Goal: Task Accomplishment & Management: Use online tool/utility

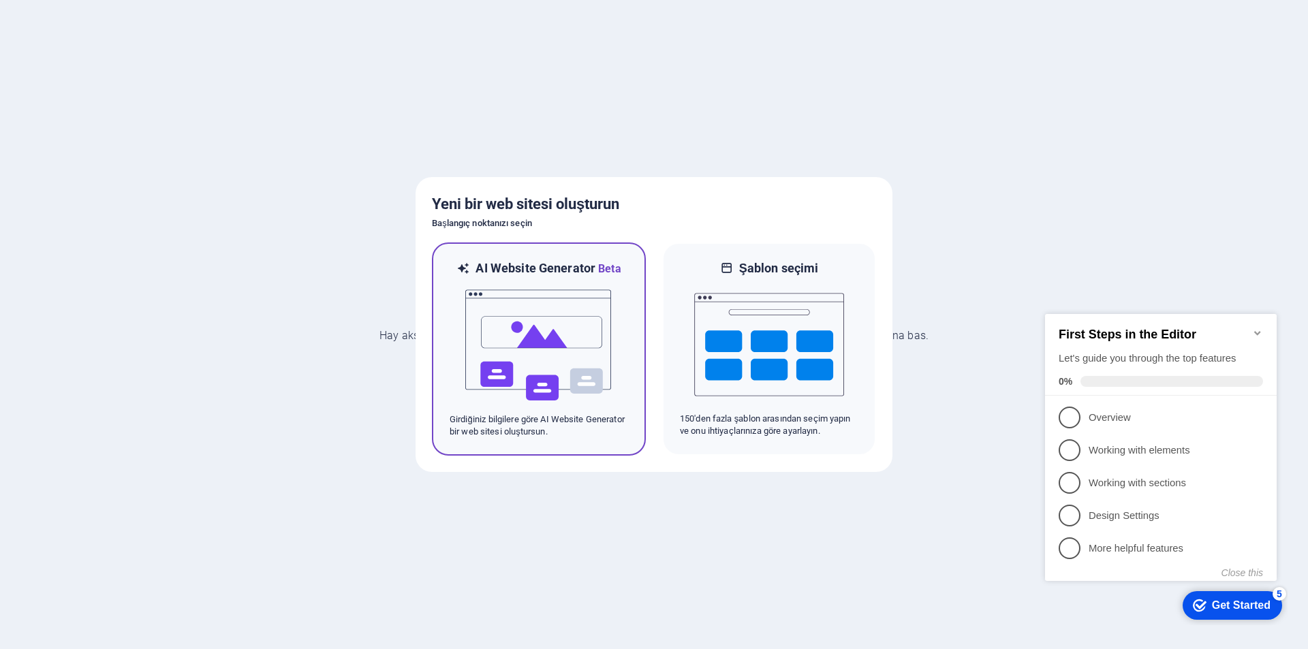
click at [631, 297] on div "AI Website Generator Beta Girdiğiniz bilgilere göre AI Website Generator bir we…" at bounding box center [539, 348] width 214 height 213
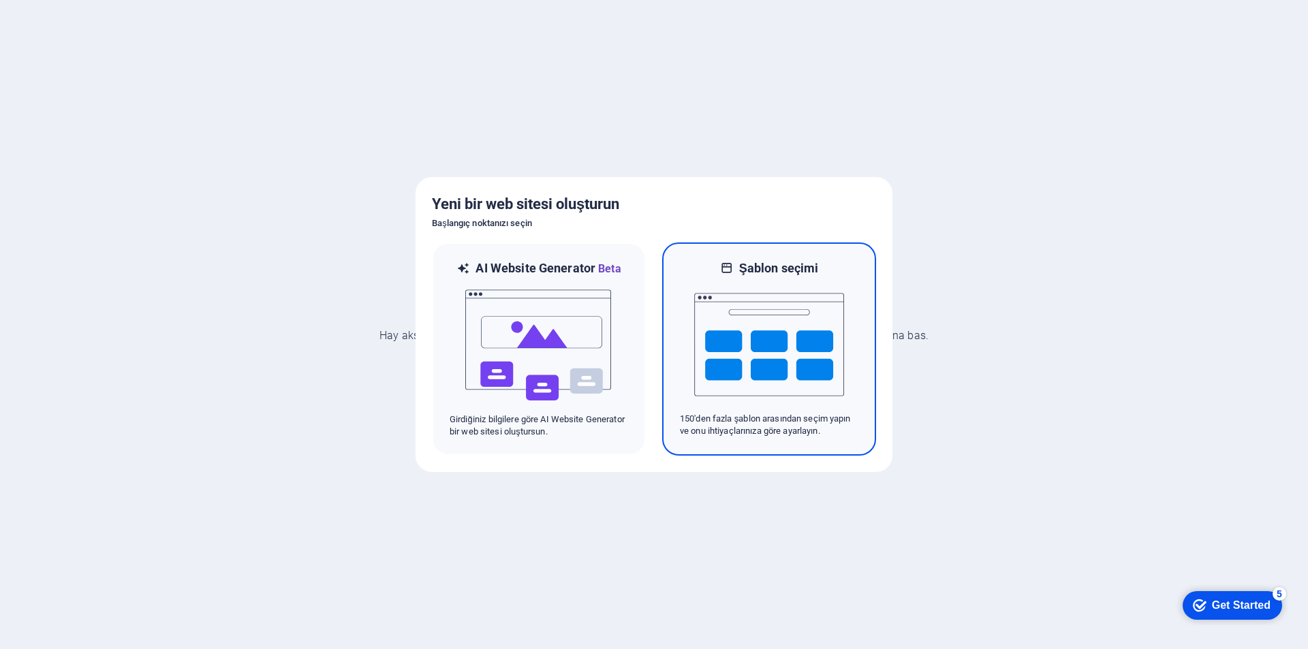
click at [717, 287] on img at bounding box center [769, 344] width 150 height 136
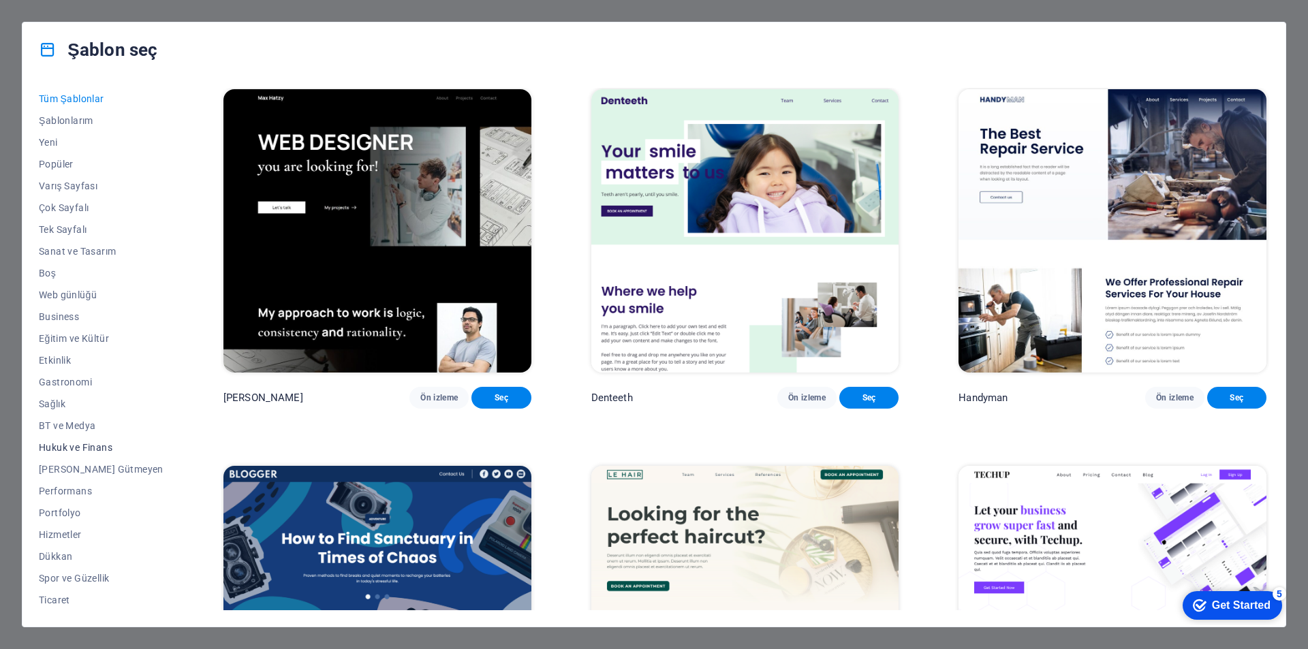
scroll to position [44, 0]
click at [51, 518] on button "Dükkan" at bounding box center [101, 512] width 125 height 22
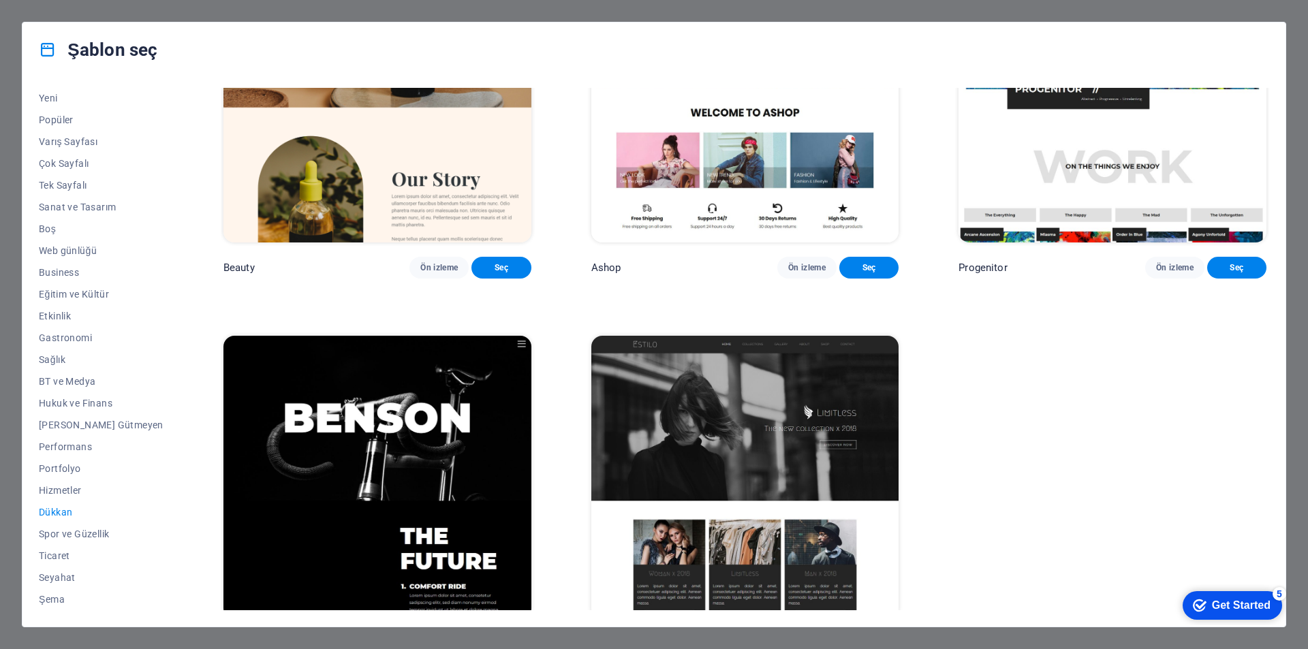
scroll to position [961, 0]
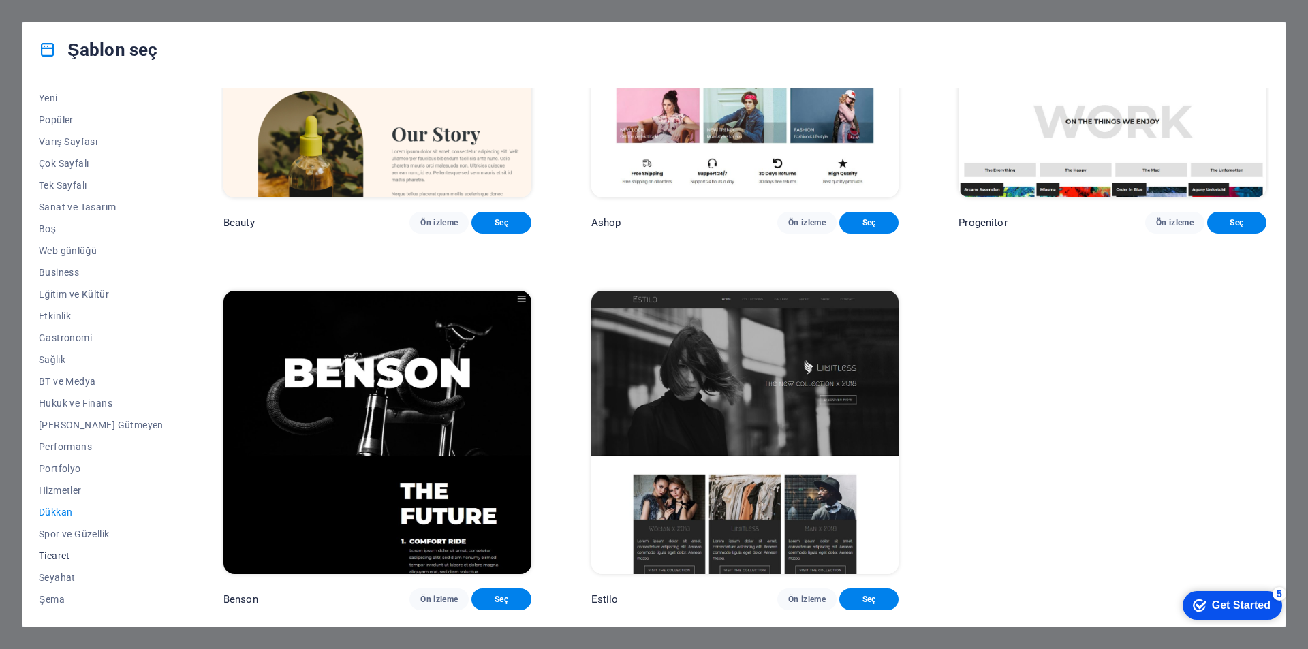
click at [50, 556] on span "Ticaret" at bounding box center [101, 555] width 125 height 11
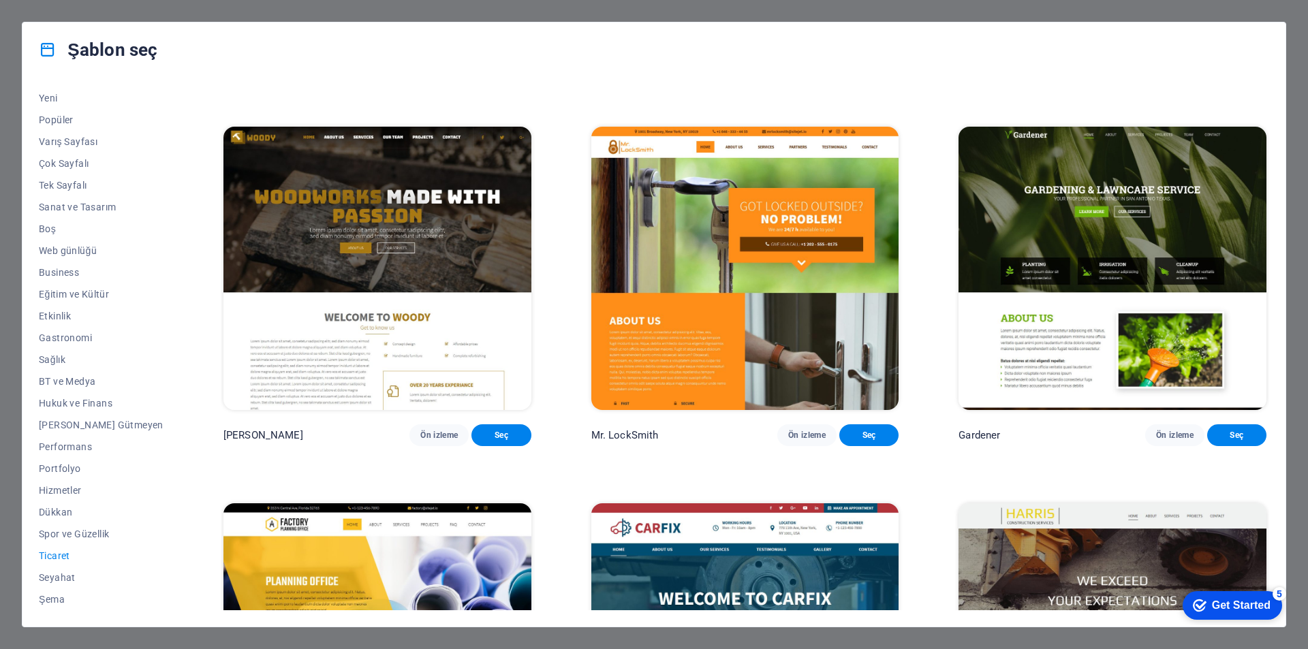
scroll to position [576, 0]
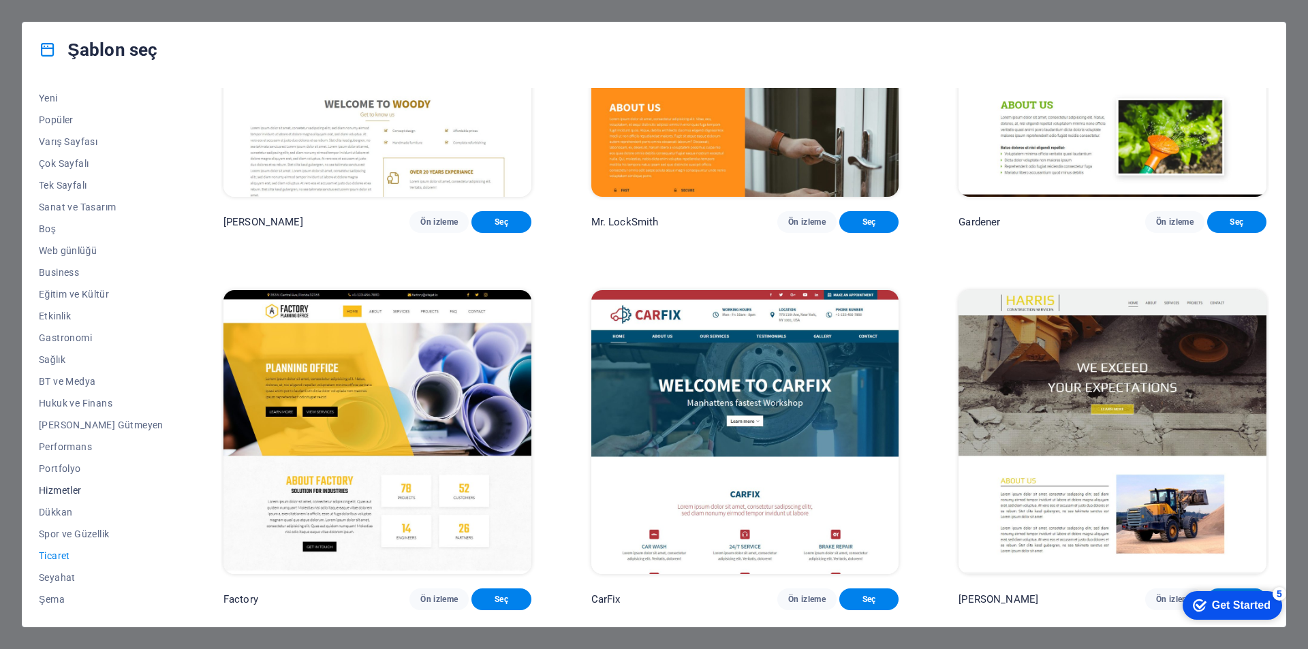
click at [71, 496] on button "Hizmetler" at bounding box center [101, 490] width 125 height 22
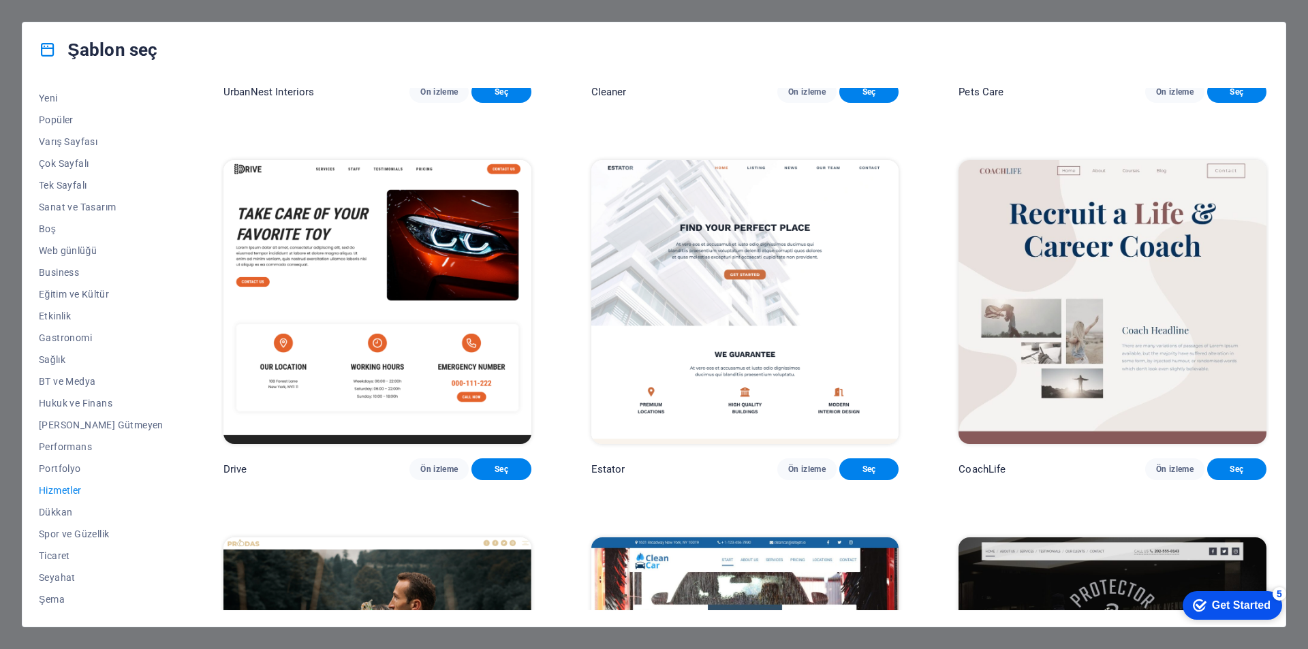
scroll to position [411, 0]
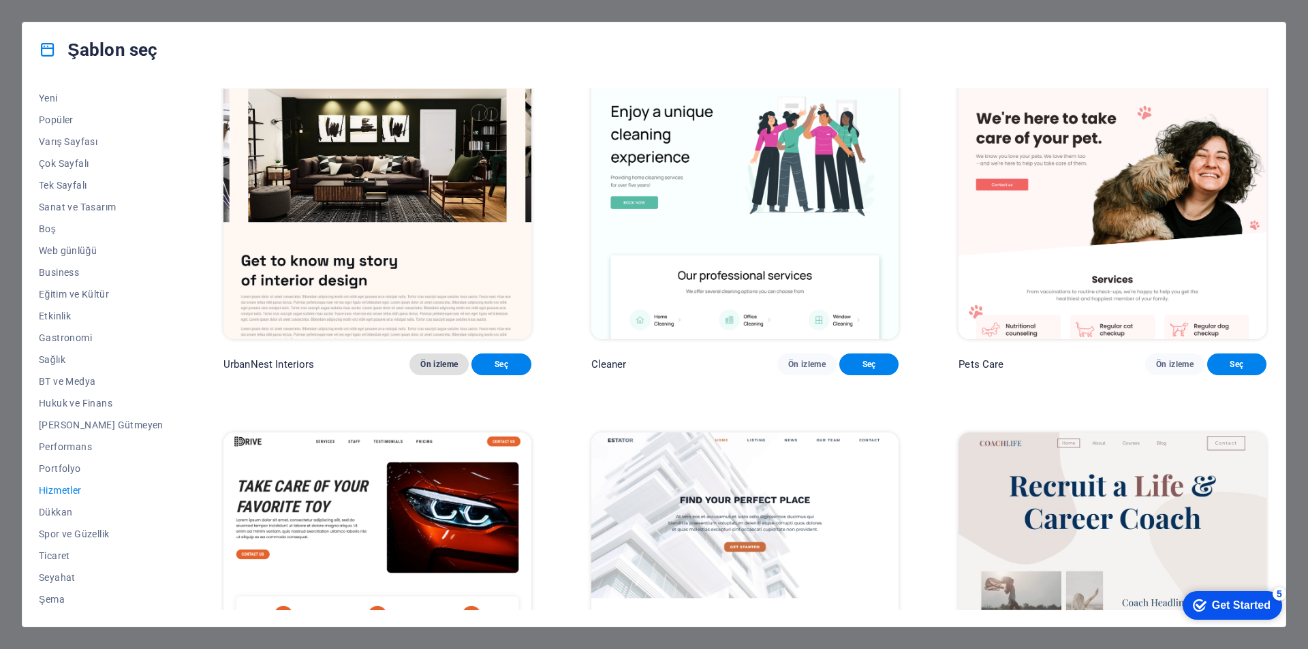
click at [427, 370] on span "Ön izleme" at bounding box center [438, 364] width 37 height 11
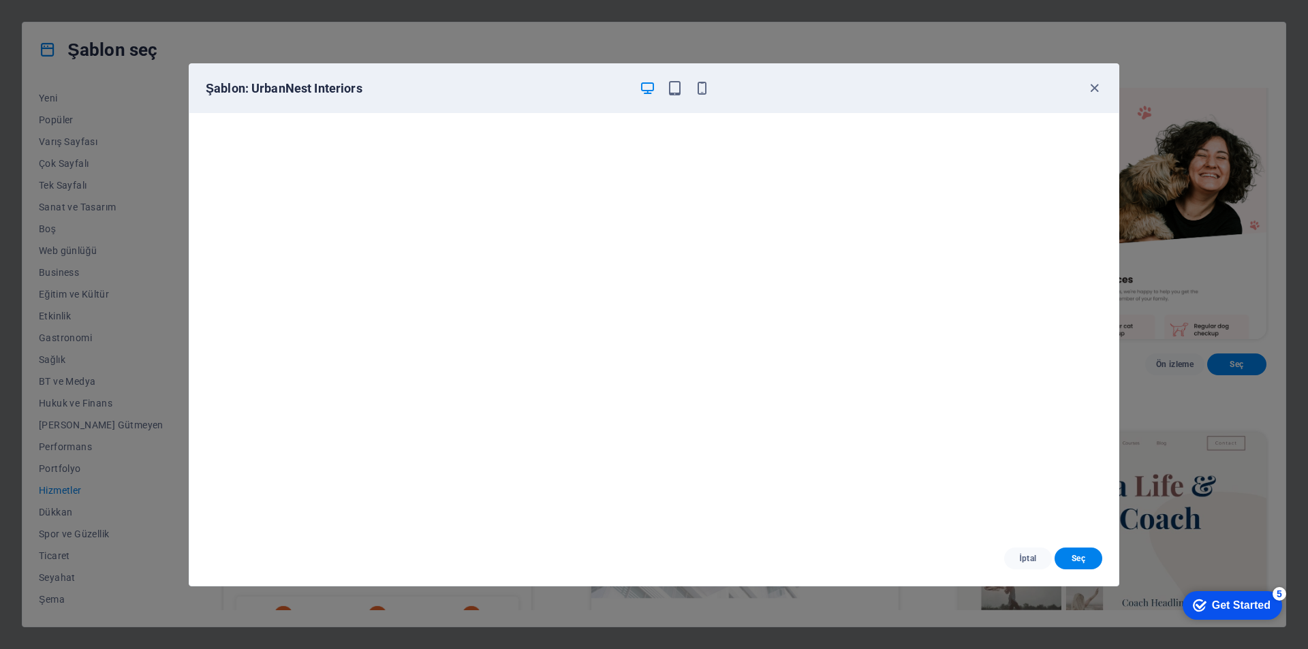
click at [731, 602] on div "Şablon: UrbanNest Interiors İptal Seç" at bounding box center [654, 324] width 1308 height 649
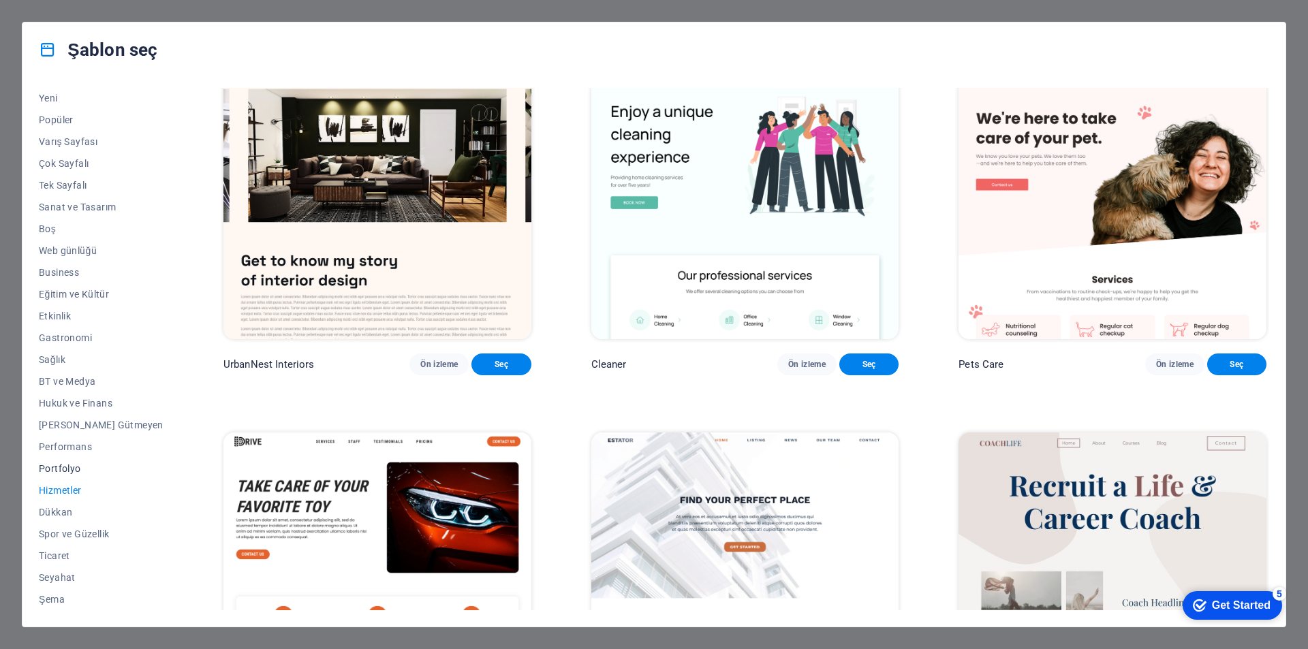
click at [73, 467] on span "Portfolyo" at bounding box center [101, 468] width 125 height 11
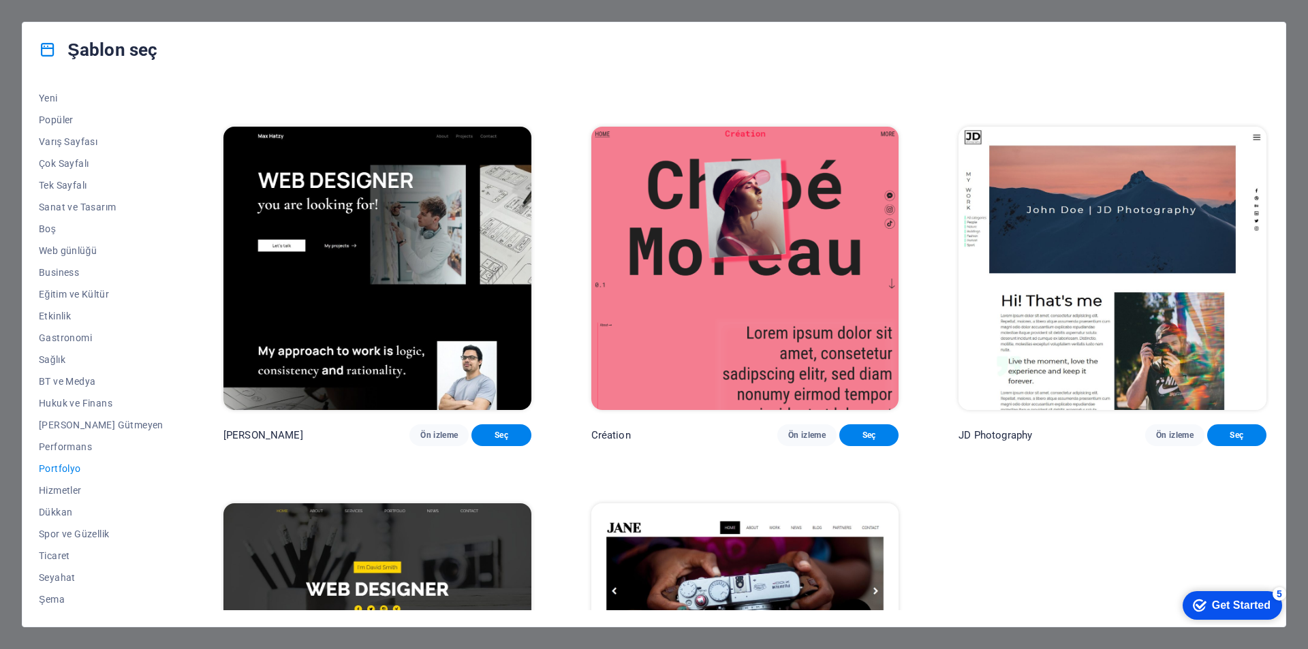
scroll to position [576, 0]
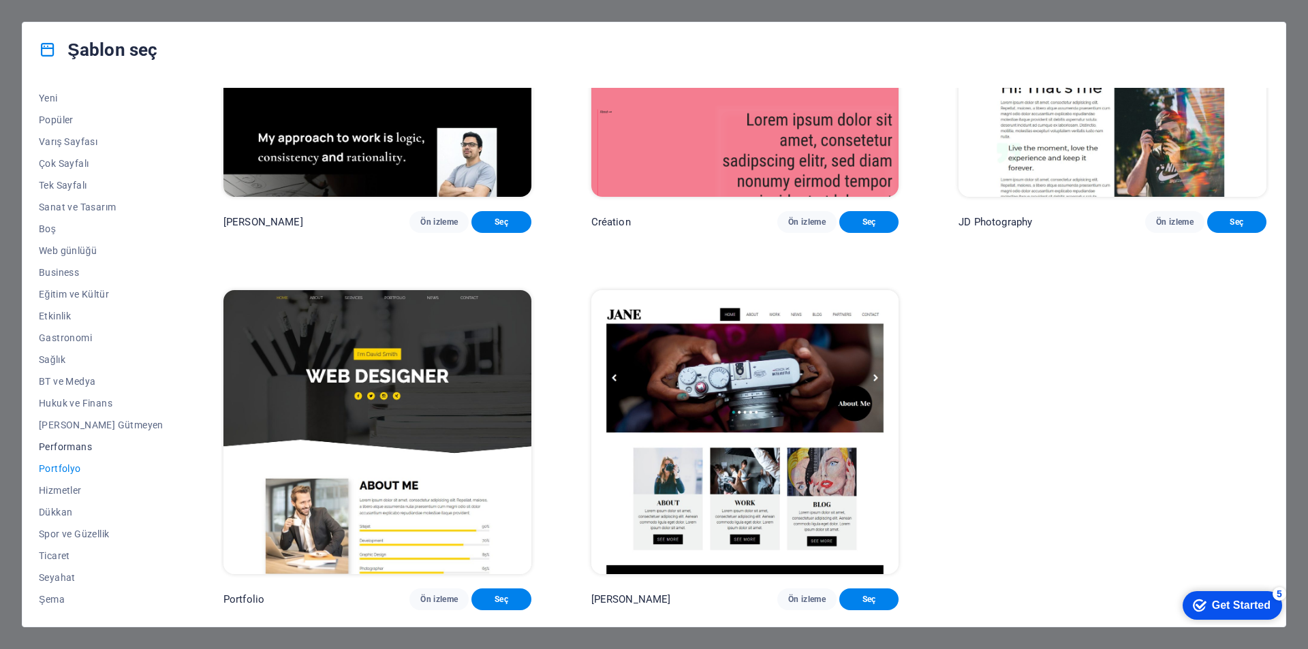
click at [78, 446] on span "Performans" at bounding box center [101, 446] width 125 height 11
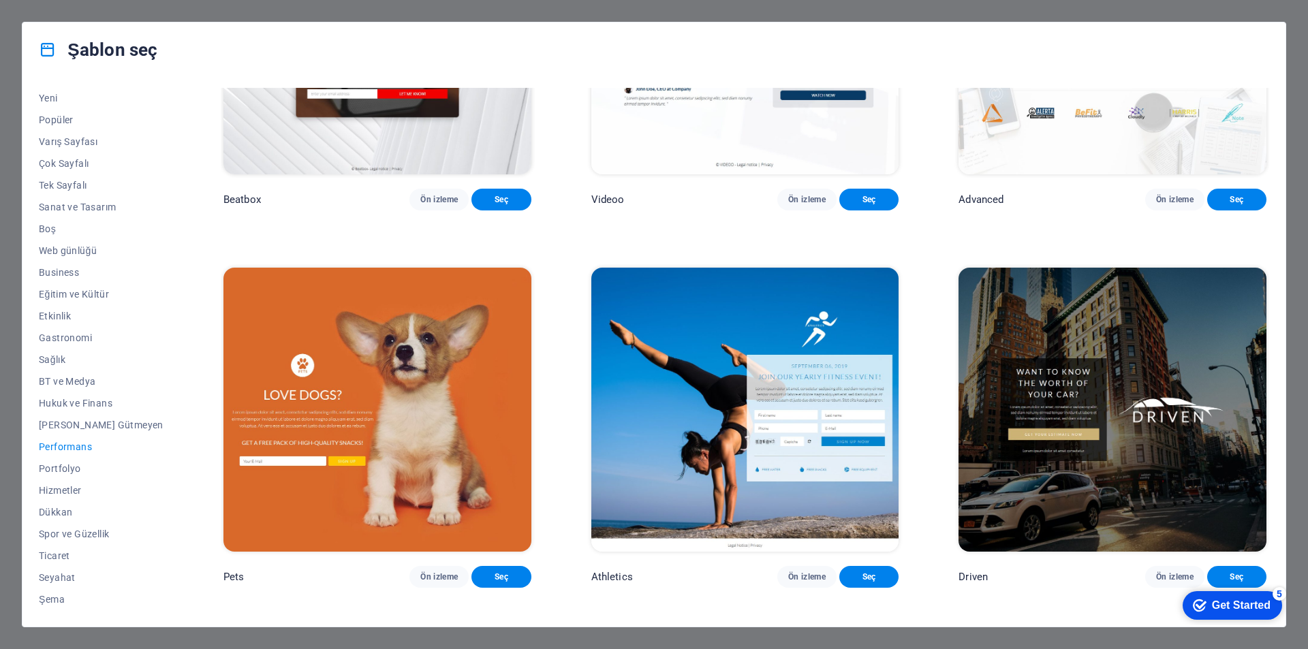
drag, startPoint x: 80, startPoint y: 430, endPoint x: 166, endPoint y: 430, distance: 86.5
click at [166, 430] on div "Tüm Şablonlar Şablonlarım Yeni Popüler Varış Sayfası Çok Sayfalı Tek Sayfalı Sa…" at bounding box center [653, 352] width 1263 height 550
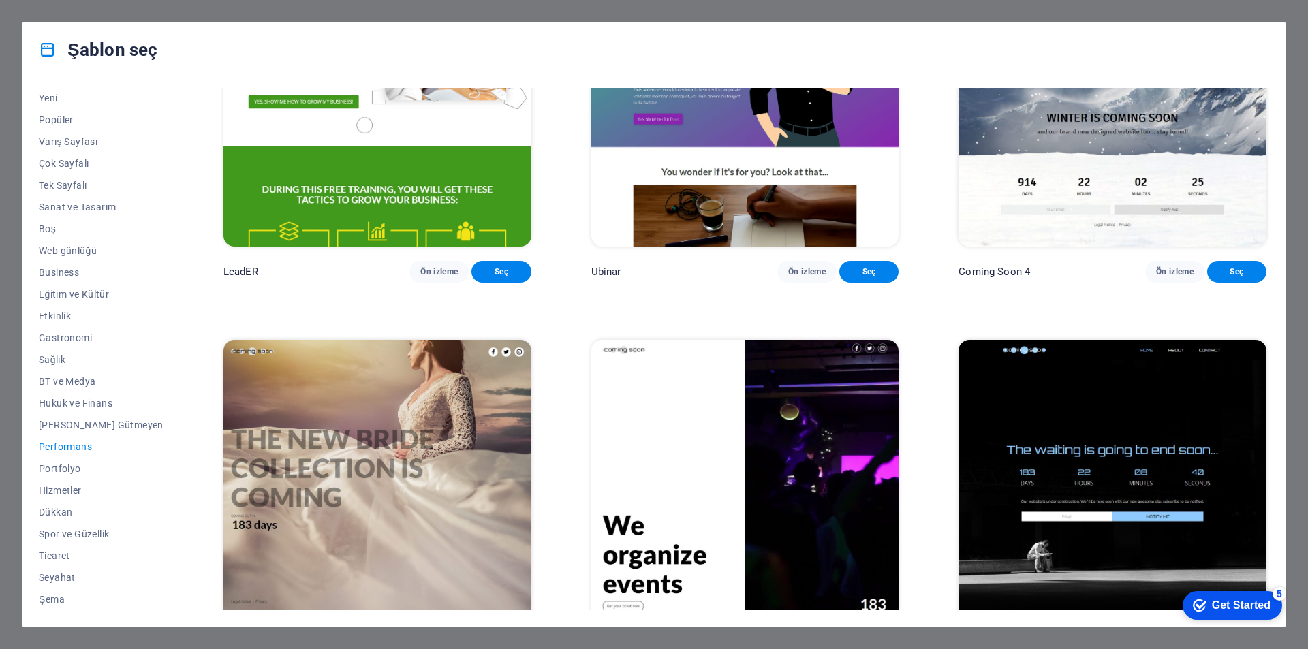
scroll to position [1730, 0]
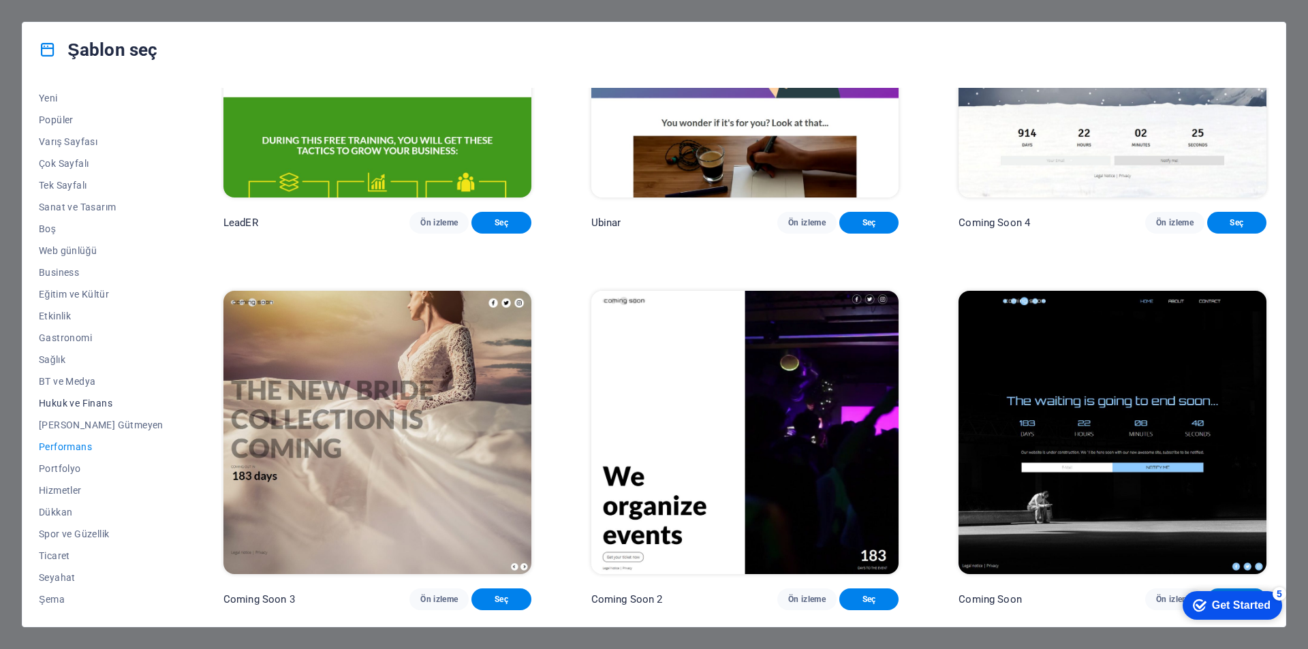
click at [62, 401] on span "Hukuk ve Finans" at bounding box center [101, 403] width 125 height 11
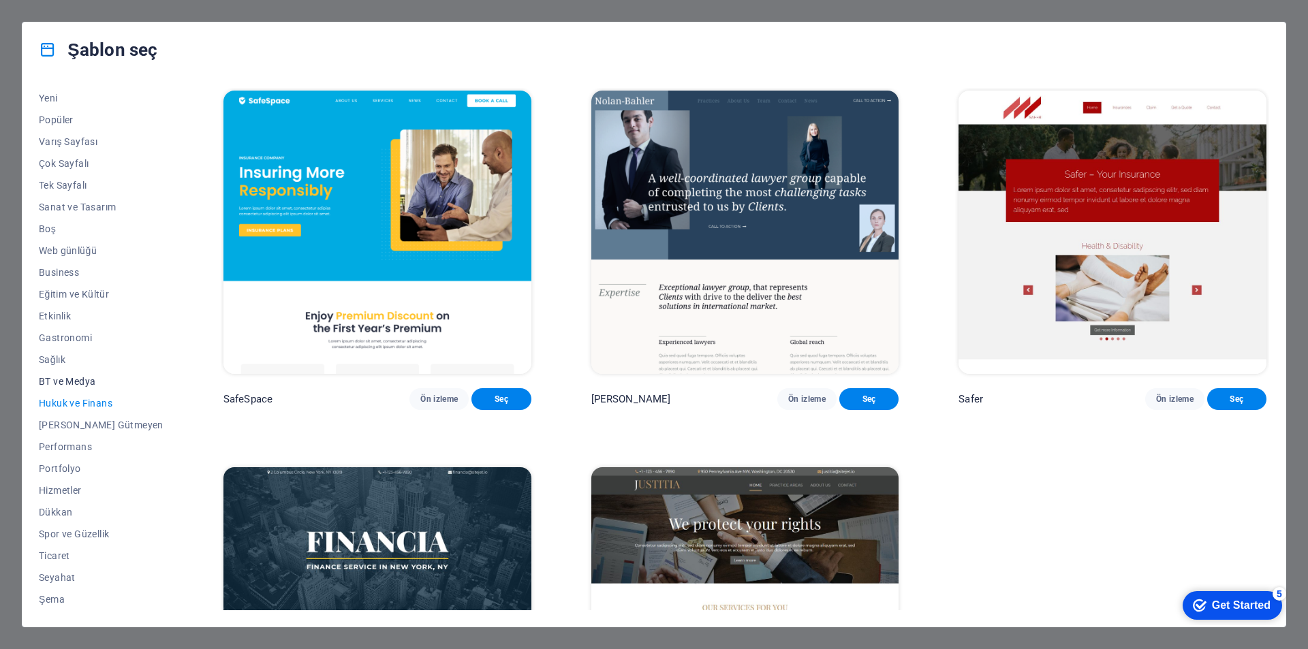
click at [63, 383] on span "BT ve Medya" at bounding box center [101, 381] width 125 height 11
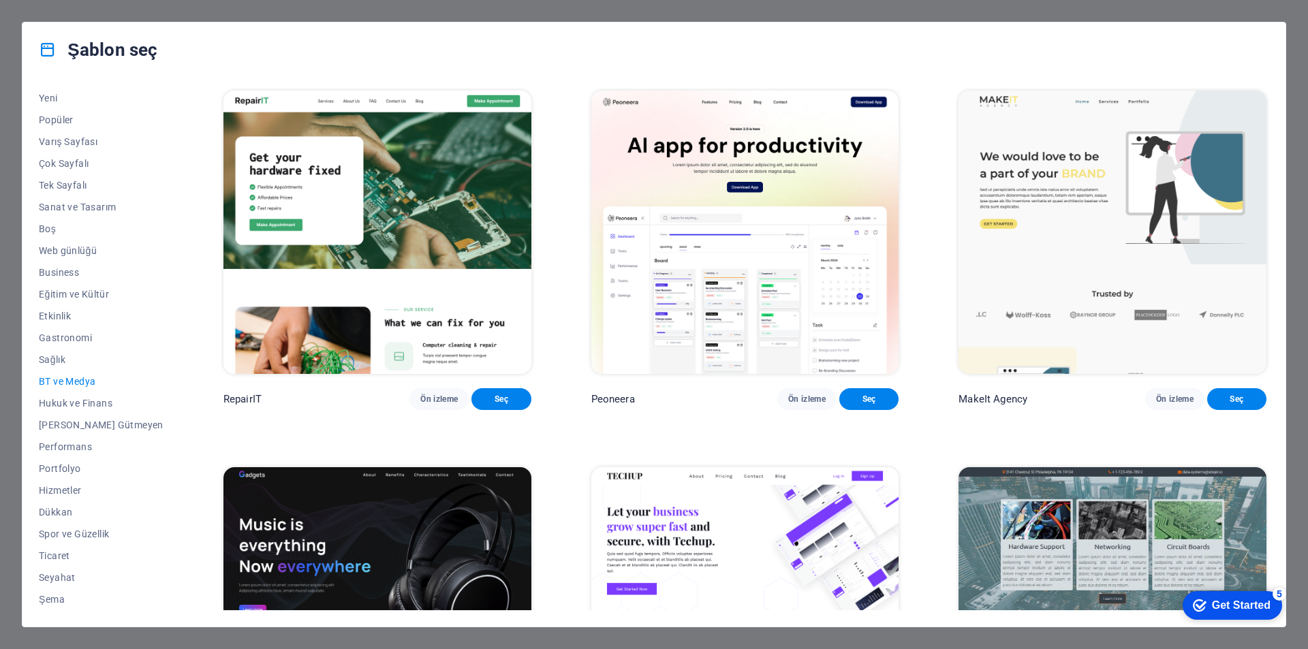
drag, startPoint x: 73, startPoint y: 356, endPoint x: 168, endPoint y: 381, distance: 98.6
click at [168, 381] on div "Tüm Şablonlar Şablonlarım Yeni Popüler Varış Sayfası Çok Sayfalı Tek Sayfalı Sa…" at bounding box center [653, 352] width 1263 height 550
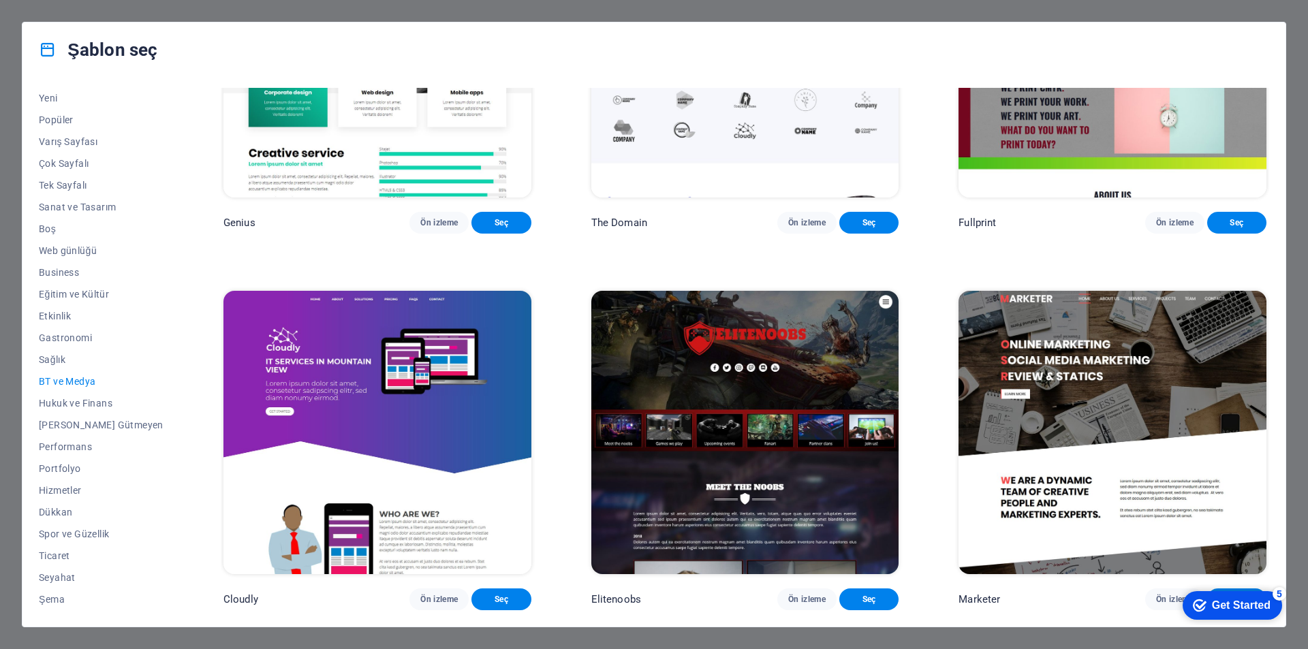
scroll to position [961, 0]
click at [63, 360] on span "Sağlık" at bounding box center [101, 359] width 125 height 11
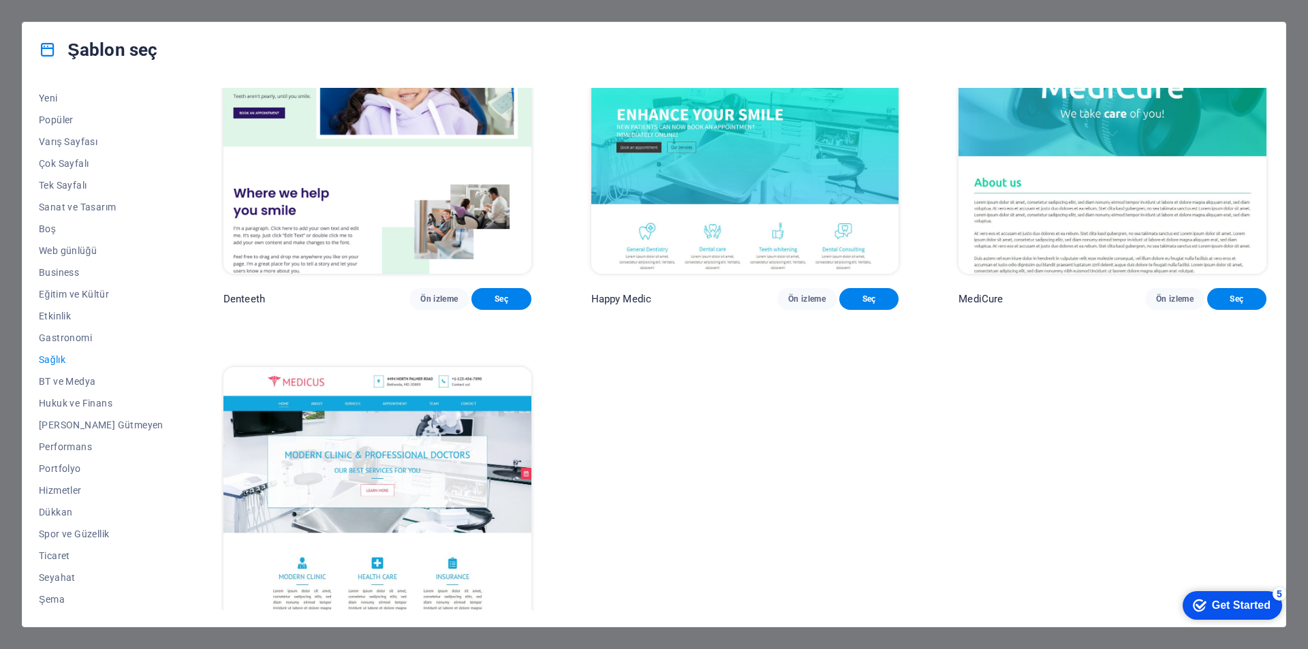
scroll to position [576, 0]
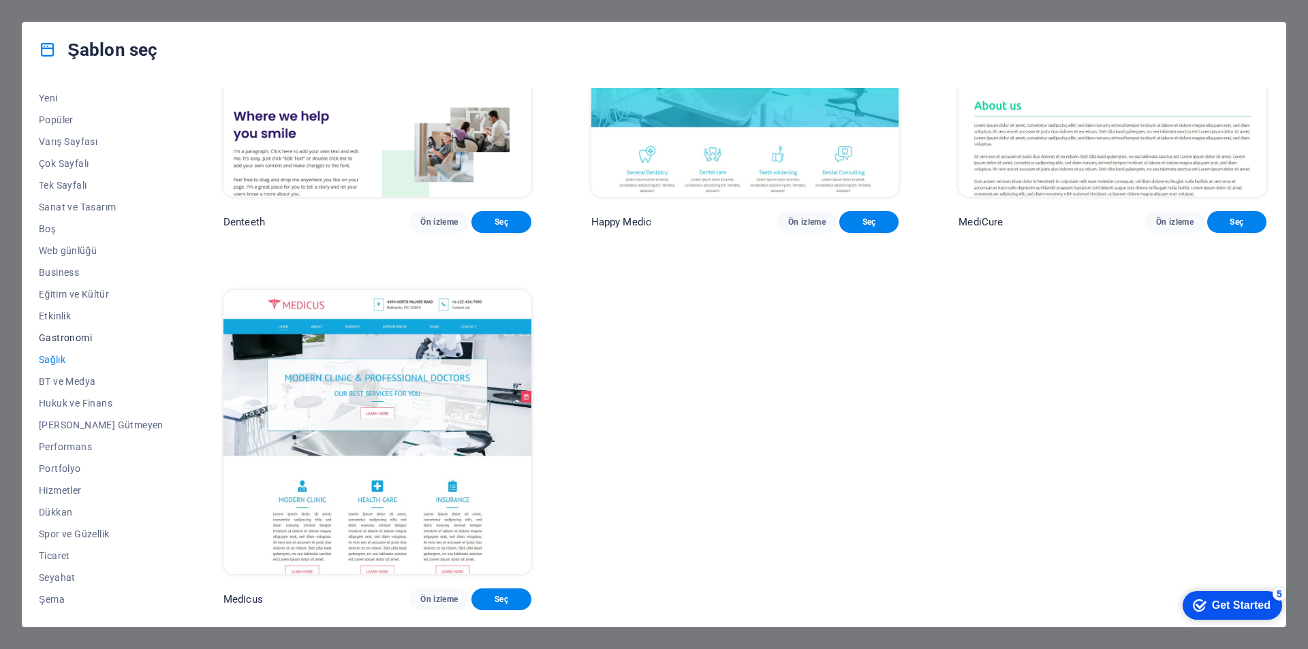
click at [63, 342] on span "Gastronomi" at bounding box center [101, 337] width 125 height 11
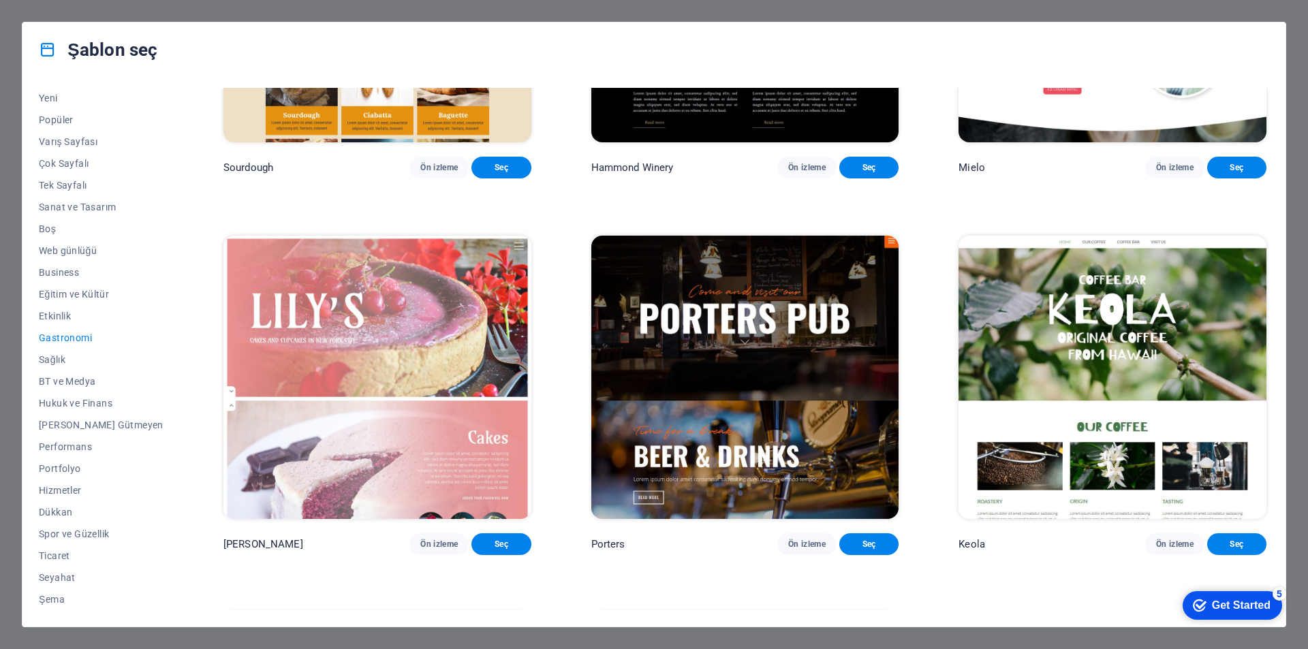
scroll to position [1730, 0]
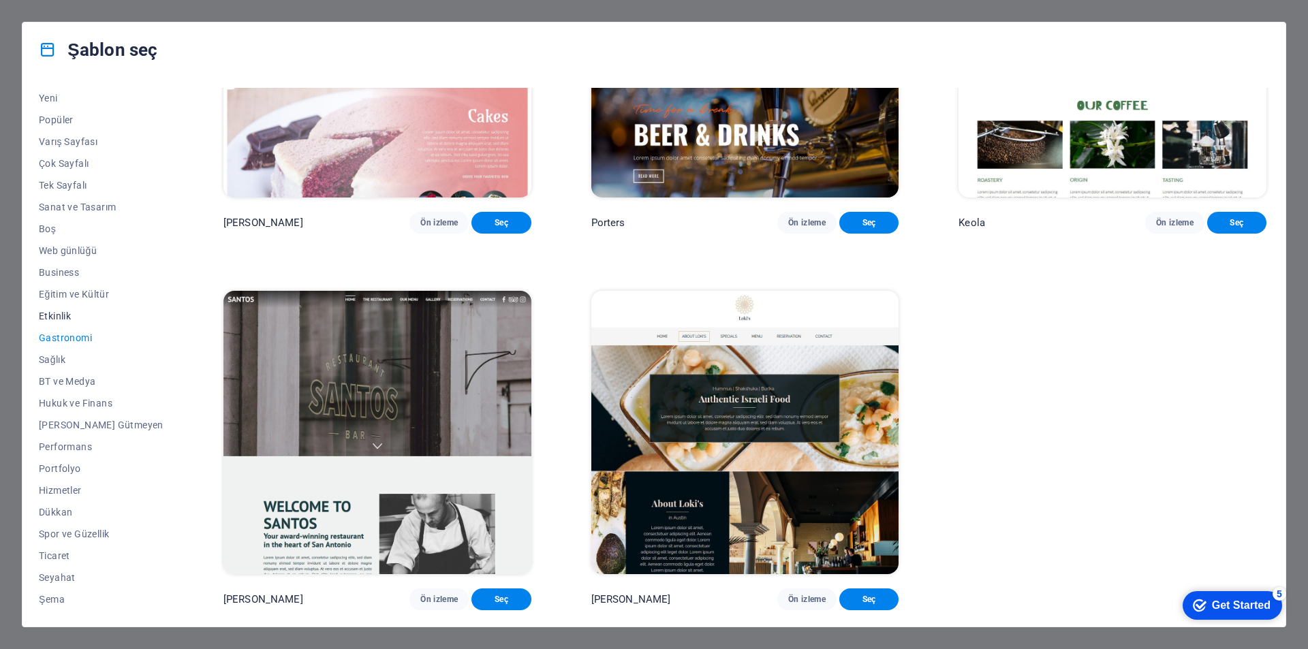
click at [62, 317] on span "Etkinlik" at bounding box center [101, 316] width 125 height 11
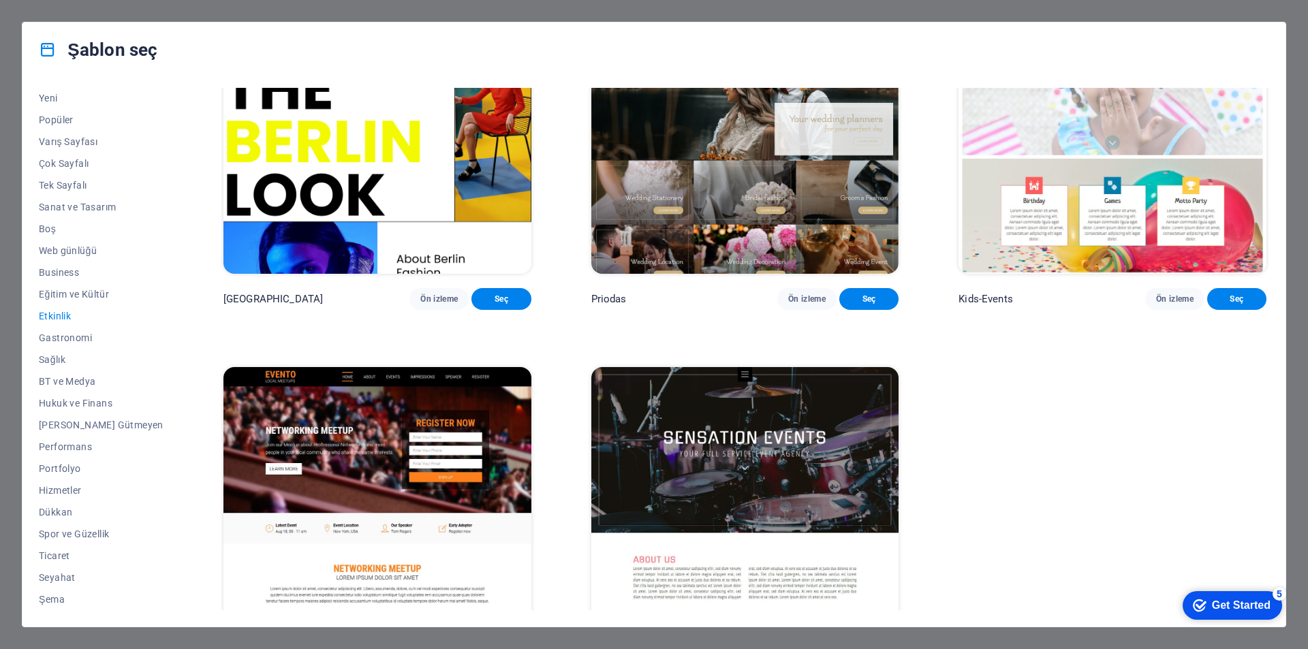
scroll to position [576, 0]
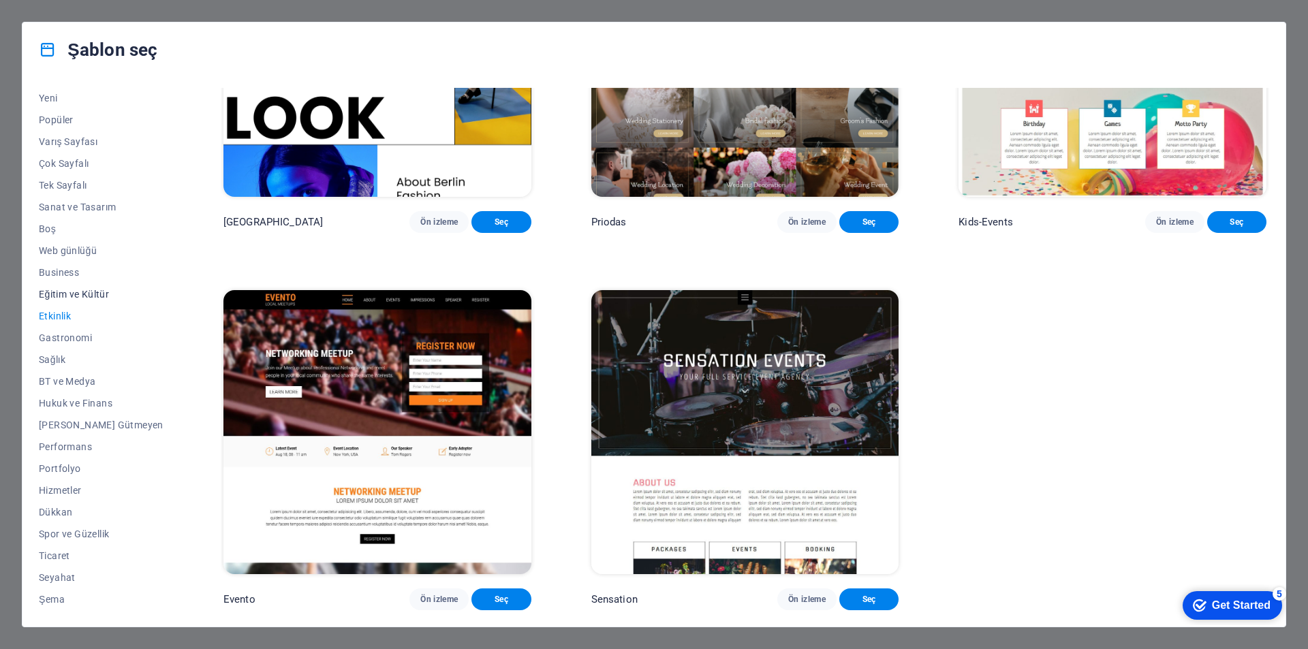
click at [80, 291] on span "Eğitim ve Kültür" at bounding box center [101, 294] width 125 height 11
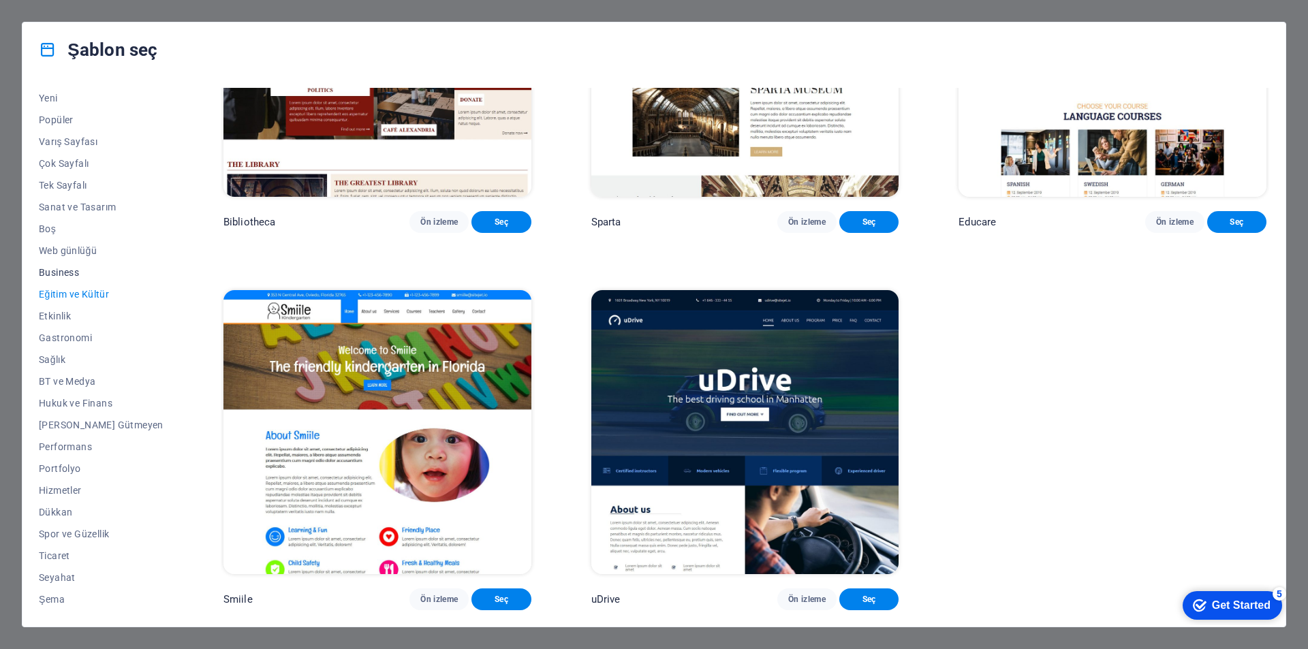
click at [65, 272] on span "Business" at bounding box center [101, 272] width 125 height 11
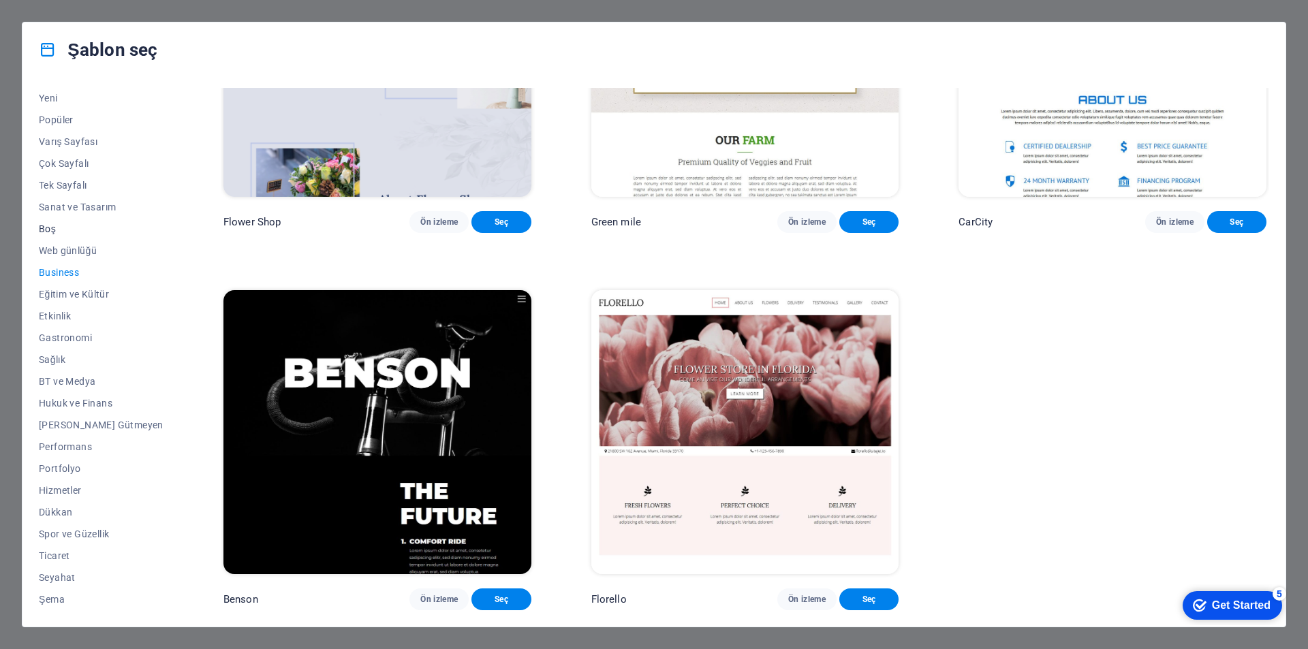
click at [48, 226] on span "Boş" at bounding box center [101, 228] width 125 height 11
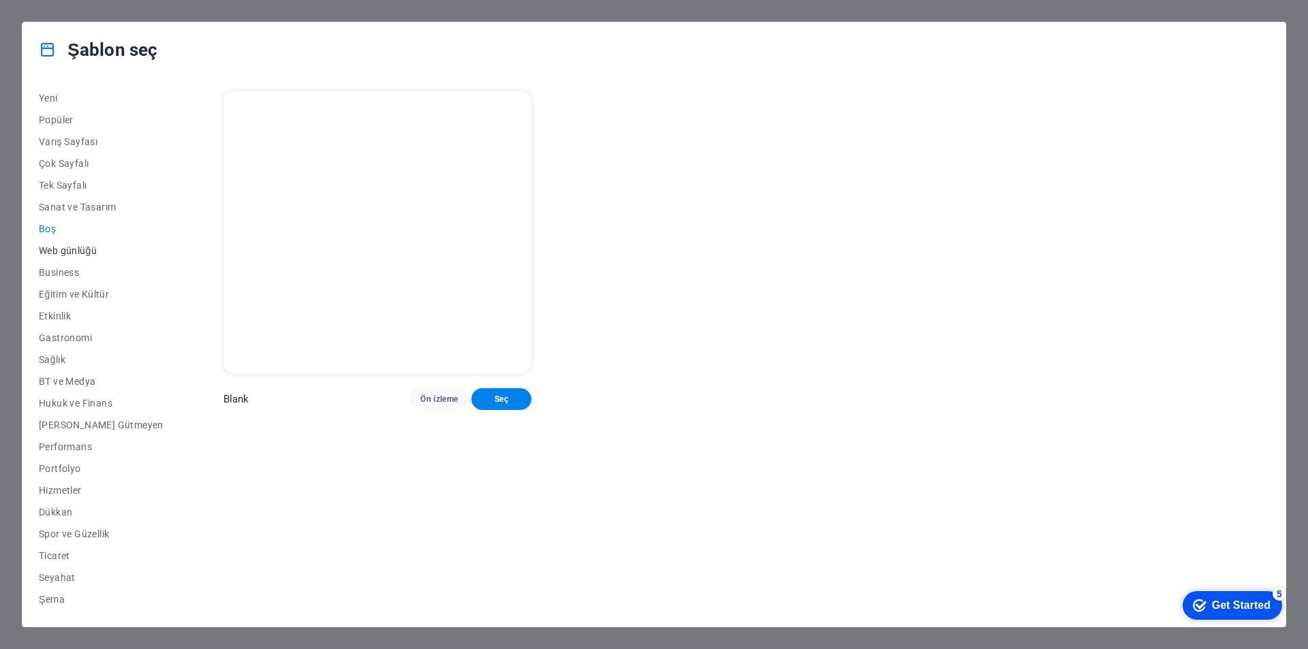
click at [63, 245] on span "Web günlüğü" at bounding box center [101, 250] width 125 height 11
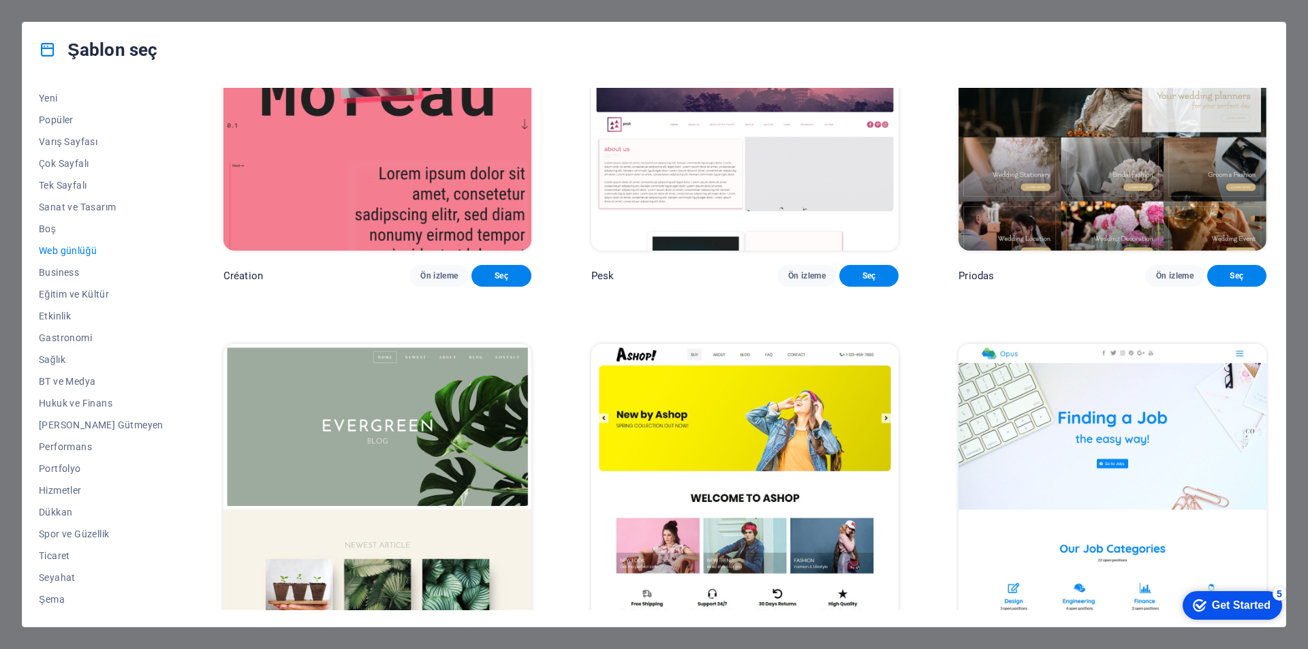
scroll to position [2247, 0]
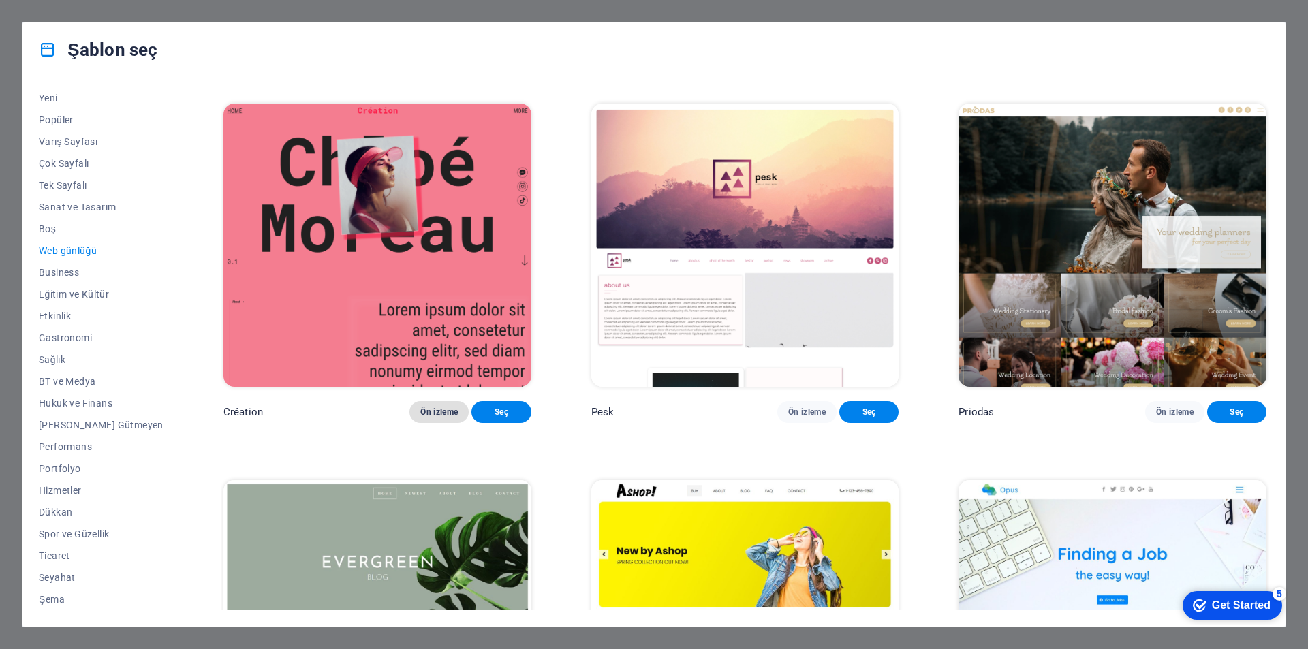
click at [411, 423] on button "Ön izleme" at bounding box center [438, 412] width 59 height 22
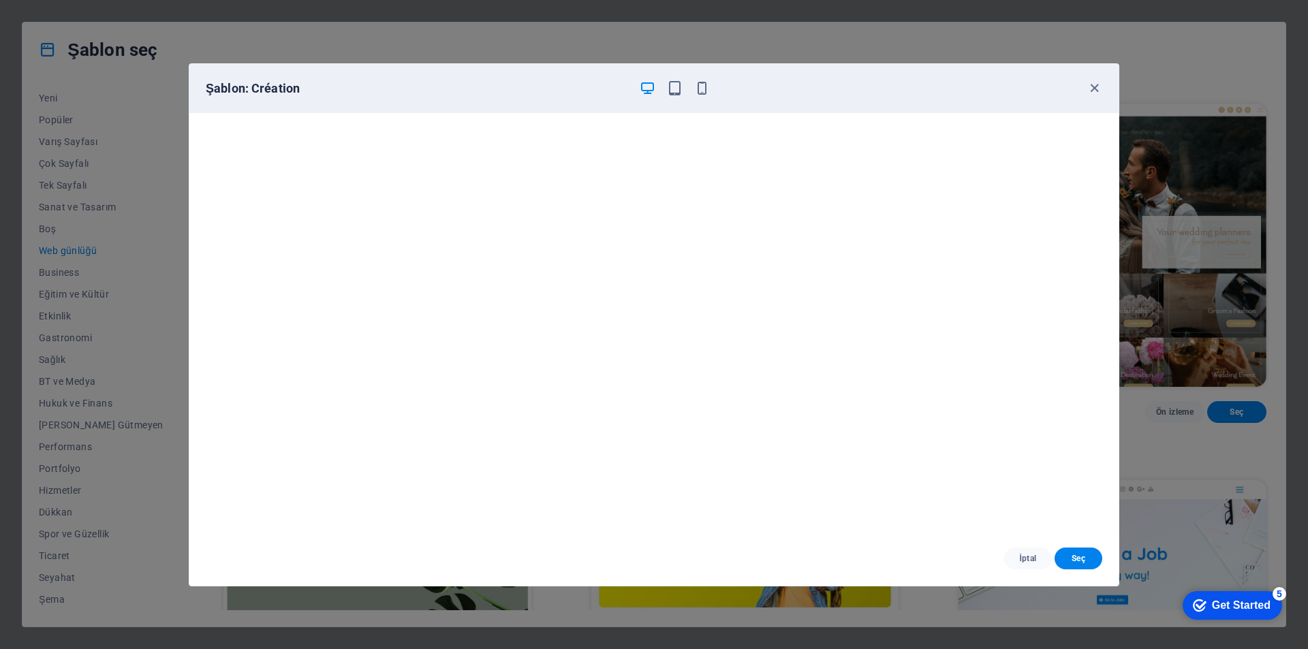
click at [1158, 131] on div "Şablon: Création [PERSON_NAME]" at bounding box center [654, 324] width 1308 height 649
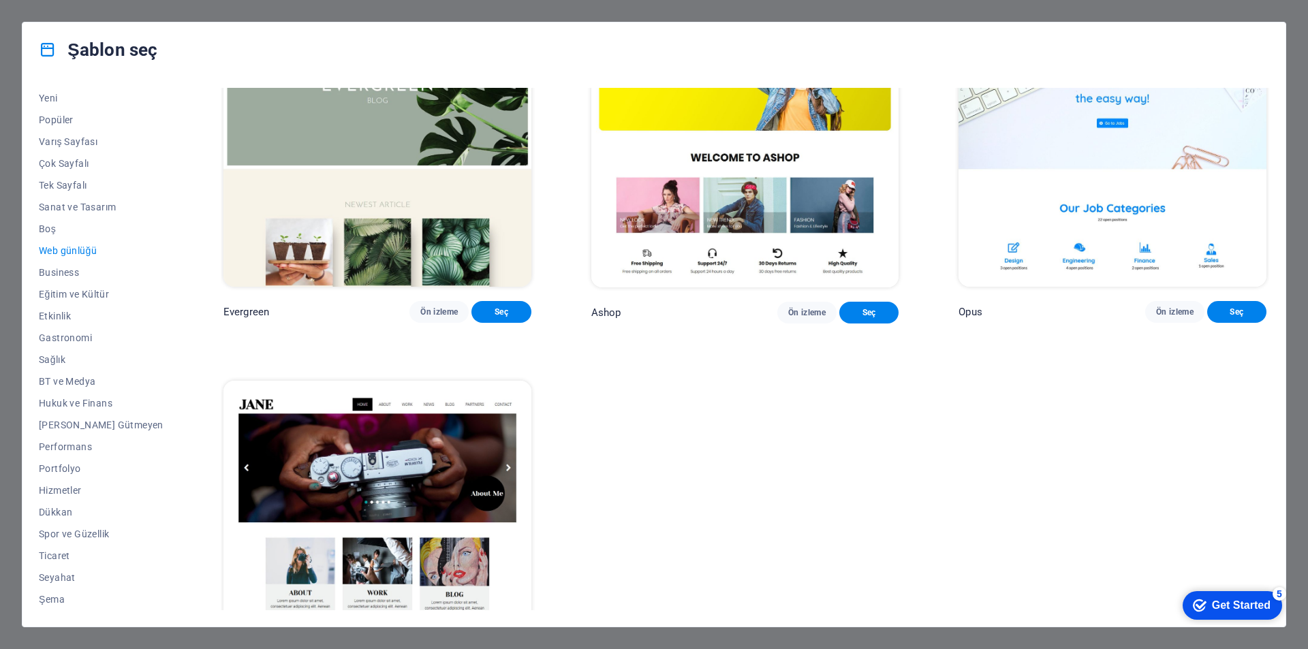
scroll to position [2883, 0]
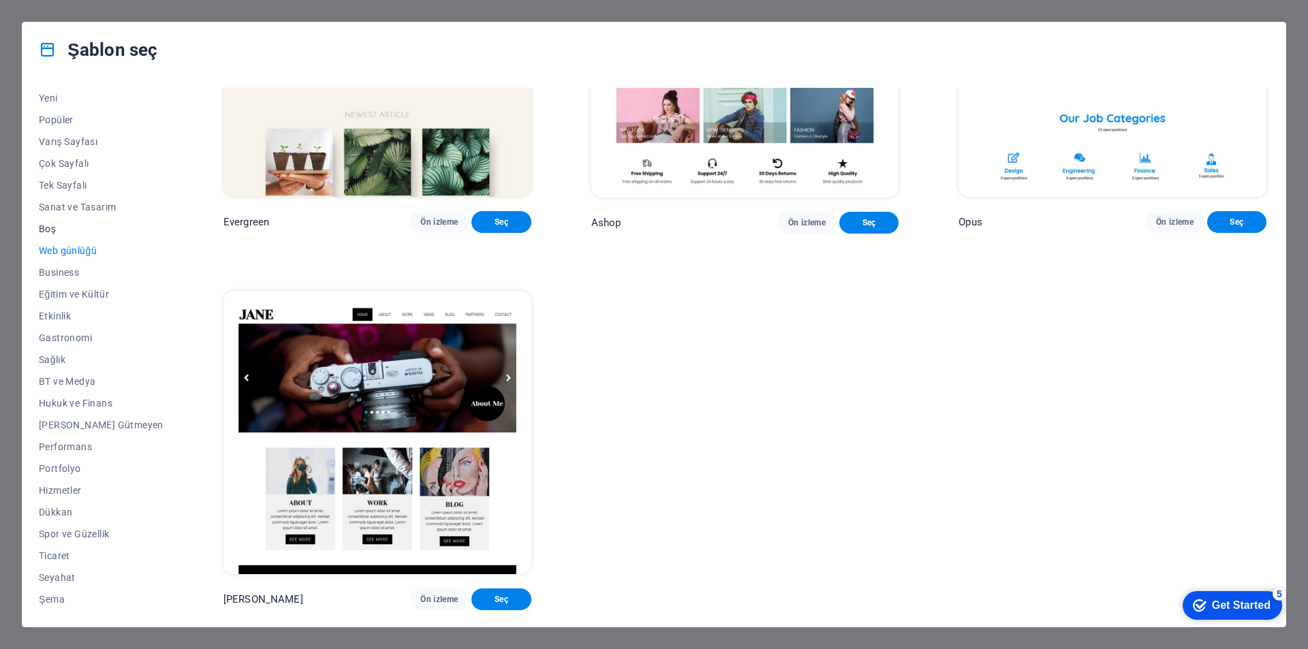
click at [54, 224] on span "Boş" at bounding box center [101, 228] width 125 height 11
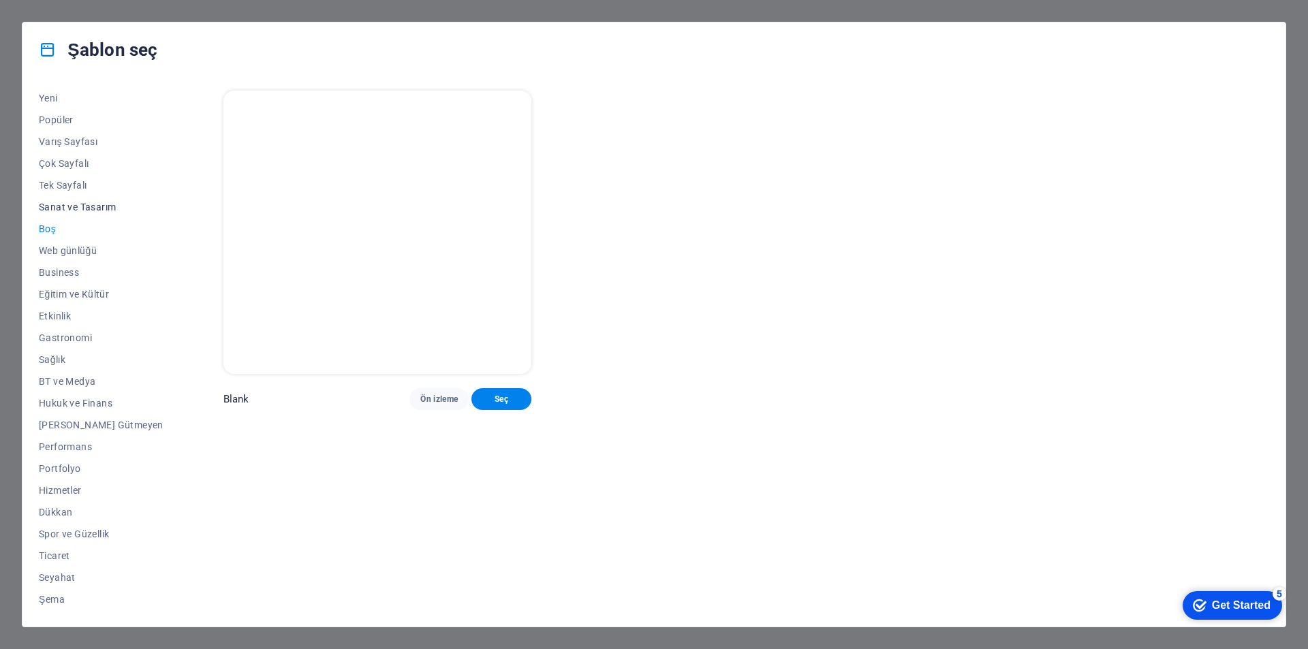
click at [59, 212] on button "Sanat ve Tasarım" at bounding box center [101, 207] width 125 height 22
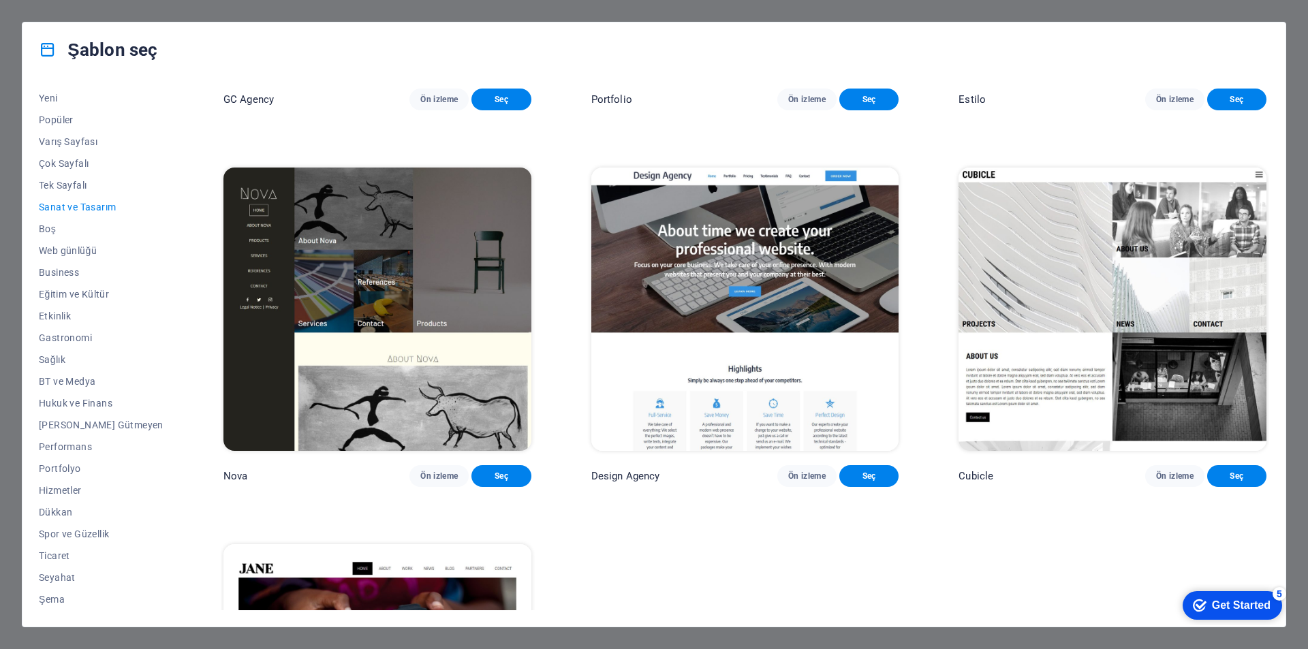
scroll to position [1730, 0]
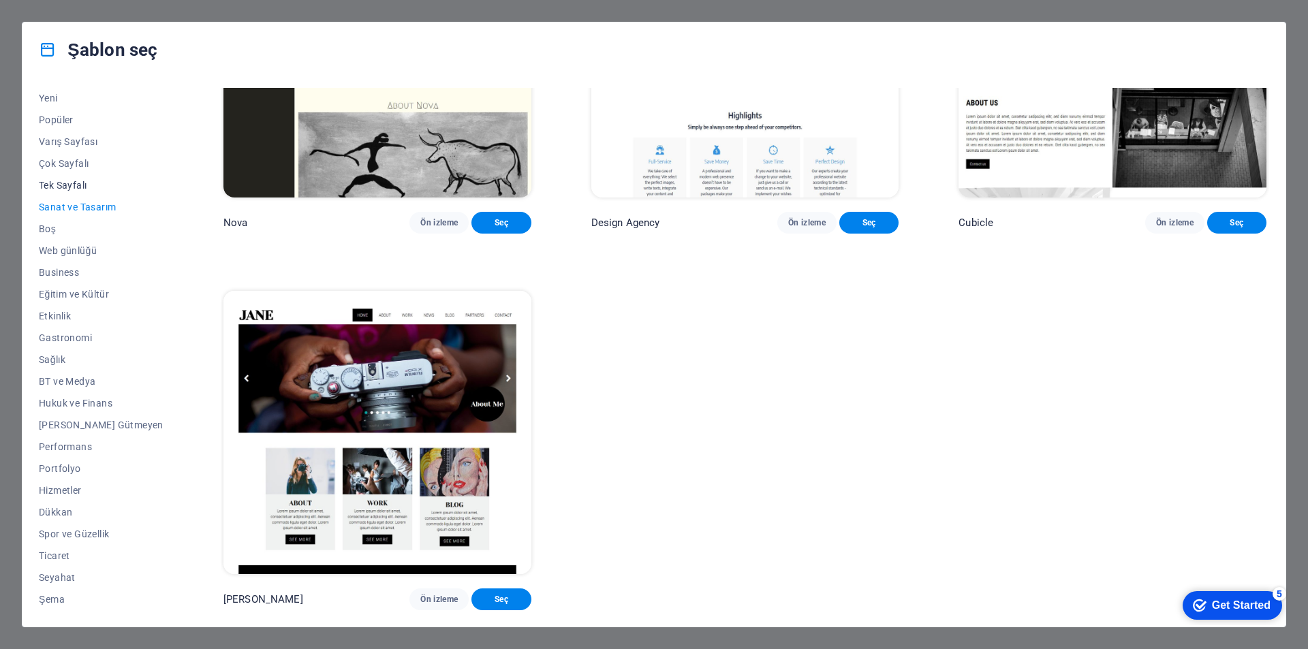
click at [67, 193] on button "Tek Sayfalı" at bounding box center [101, 185] width 125 height 22
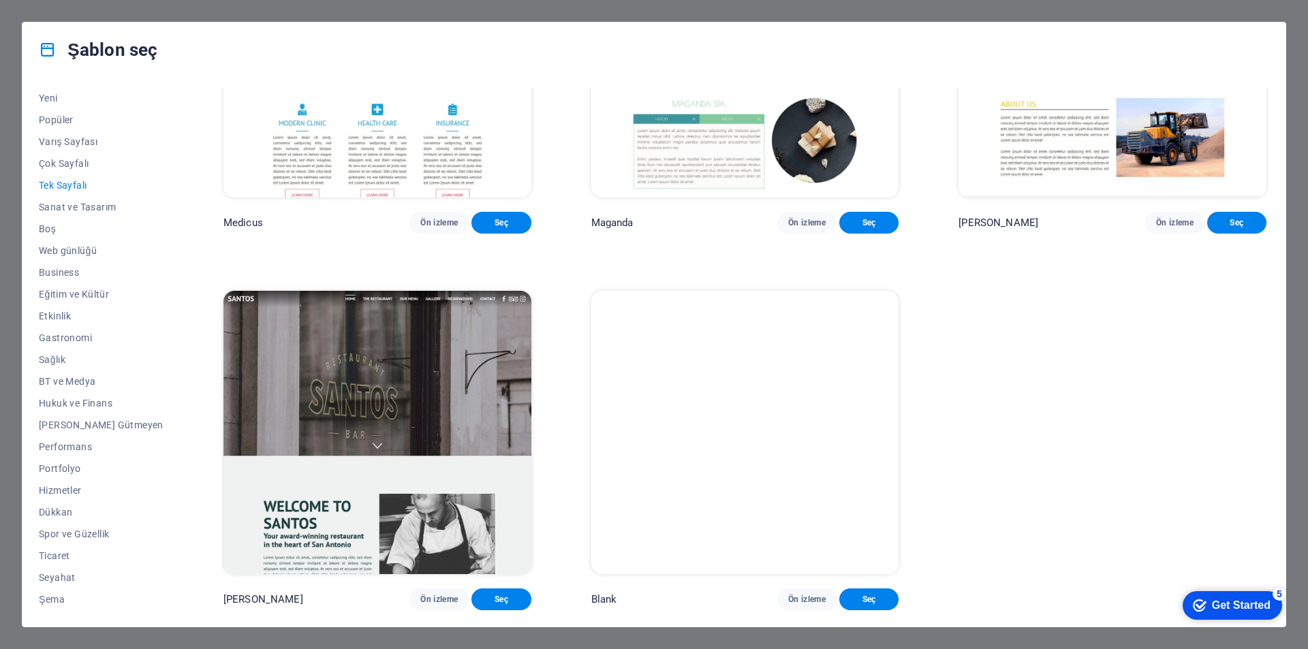
scroll to position [9417, 0]
click at [65, 157] on button "Çok Sayfalı" at bounding box center [101, 164] width 125 height 22
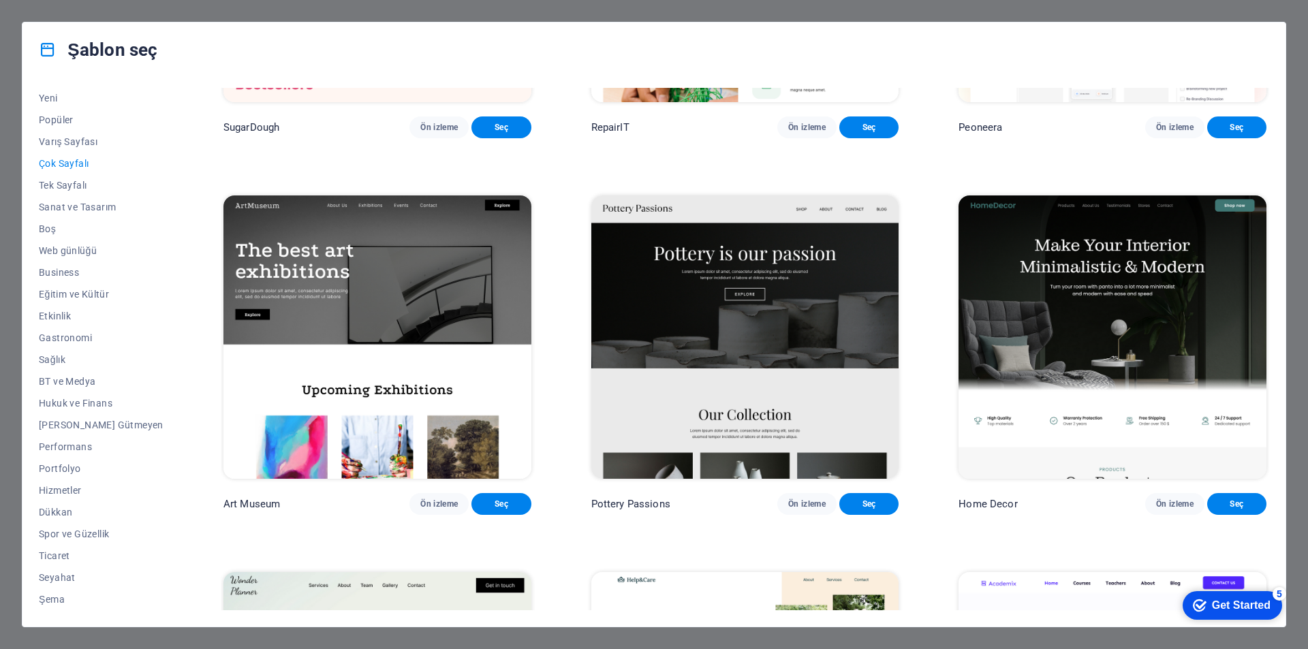
scroll to position [0, 0]
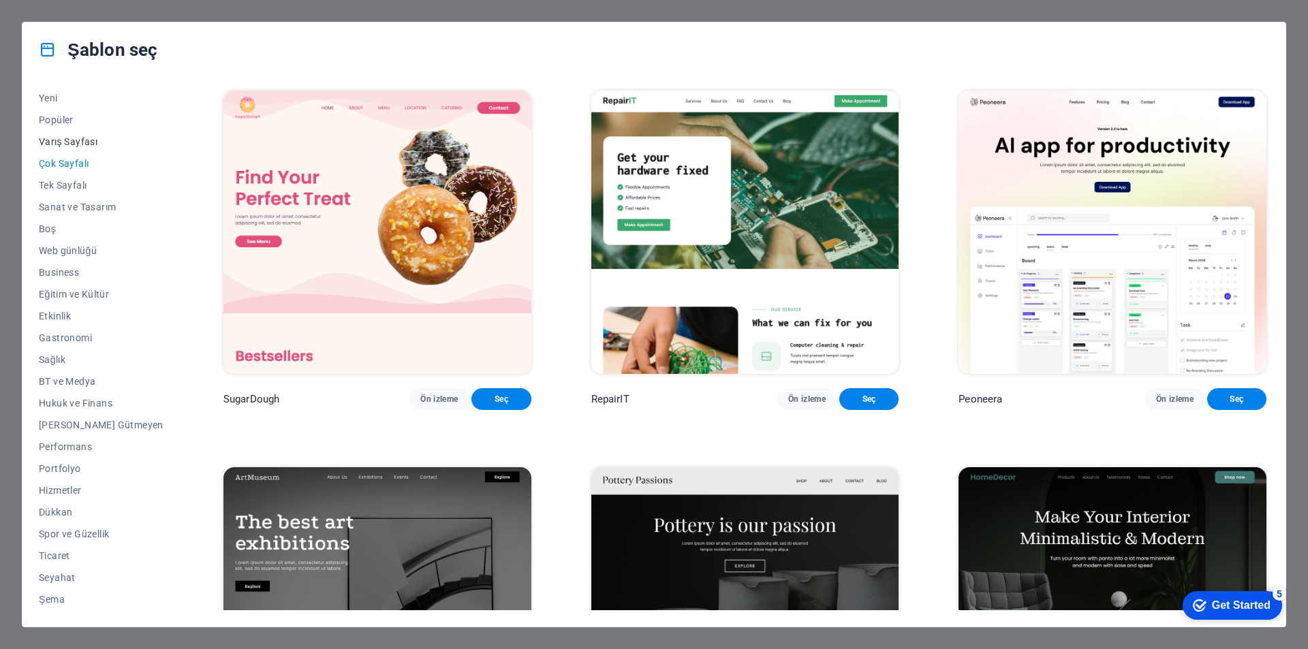
click at [78, 140] on span "Varış Sayfası" at bounding box center [101, 141] width 125 height 11
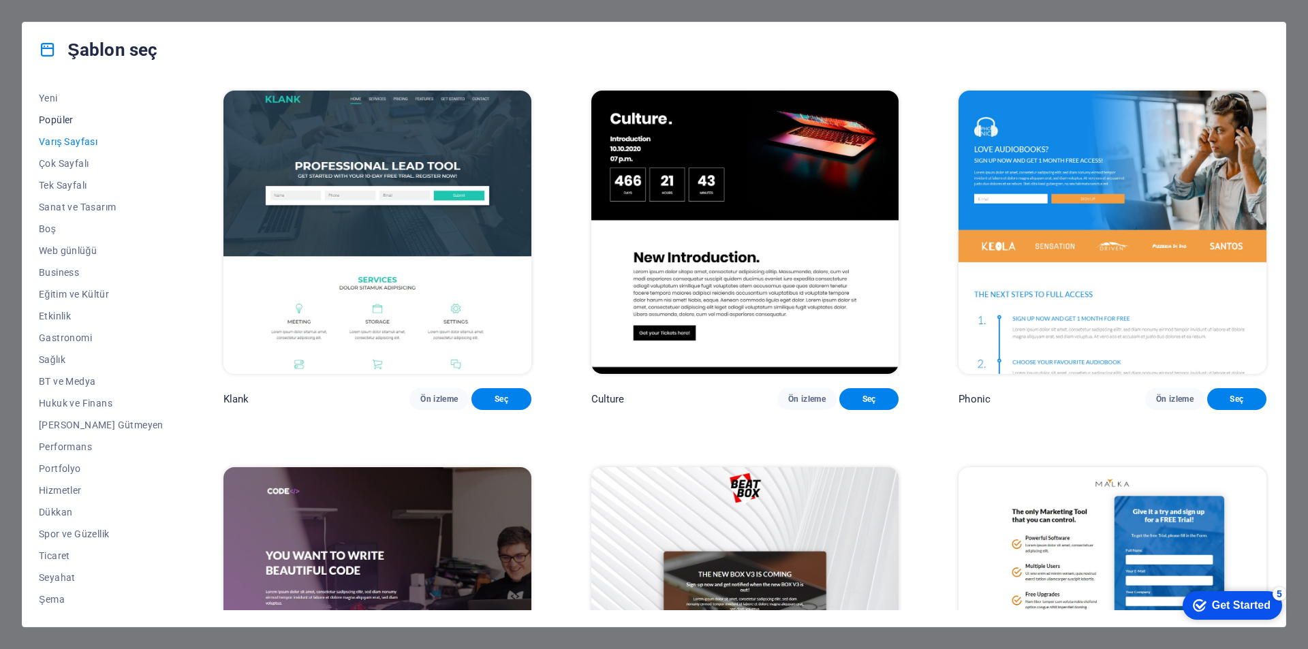
click at [63, 127] on button "Popüler" at bounding box center [101, 120] width 125 height 22
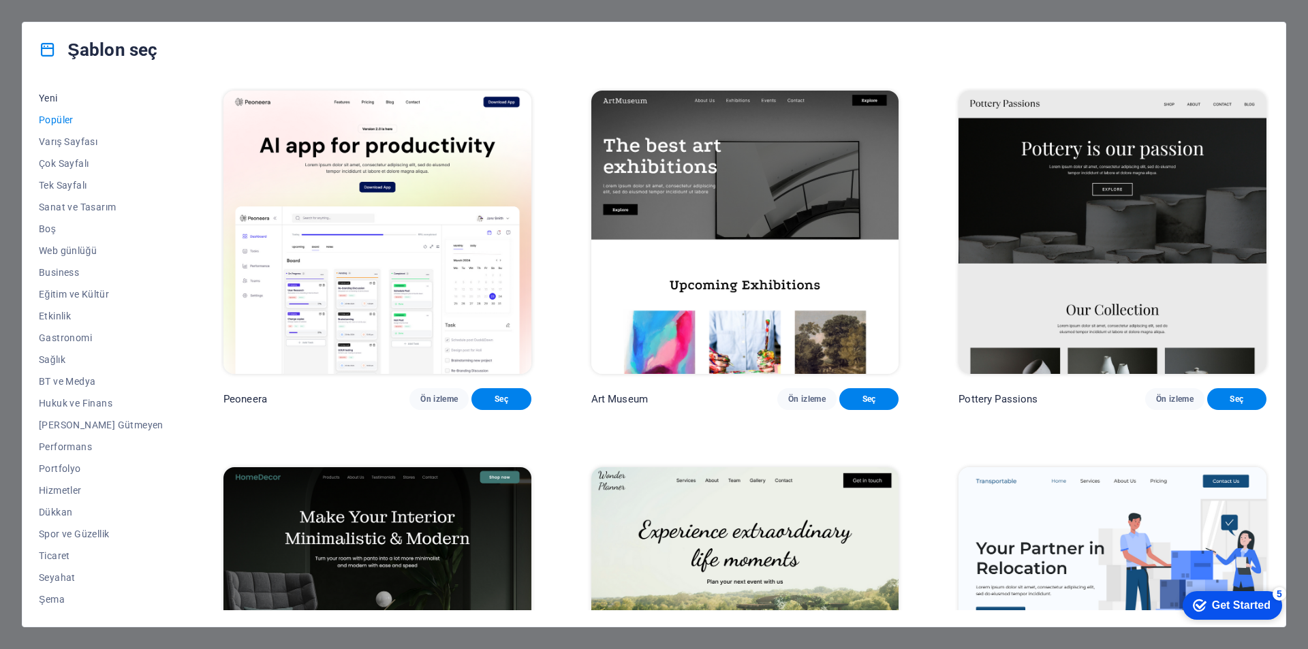
click at [51, 102] on span "Yeni" at bounding box center [101, 98] width 125 height 11
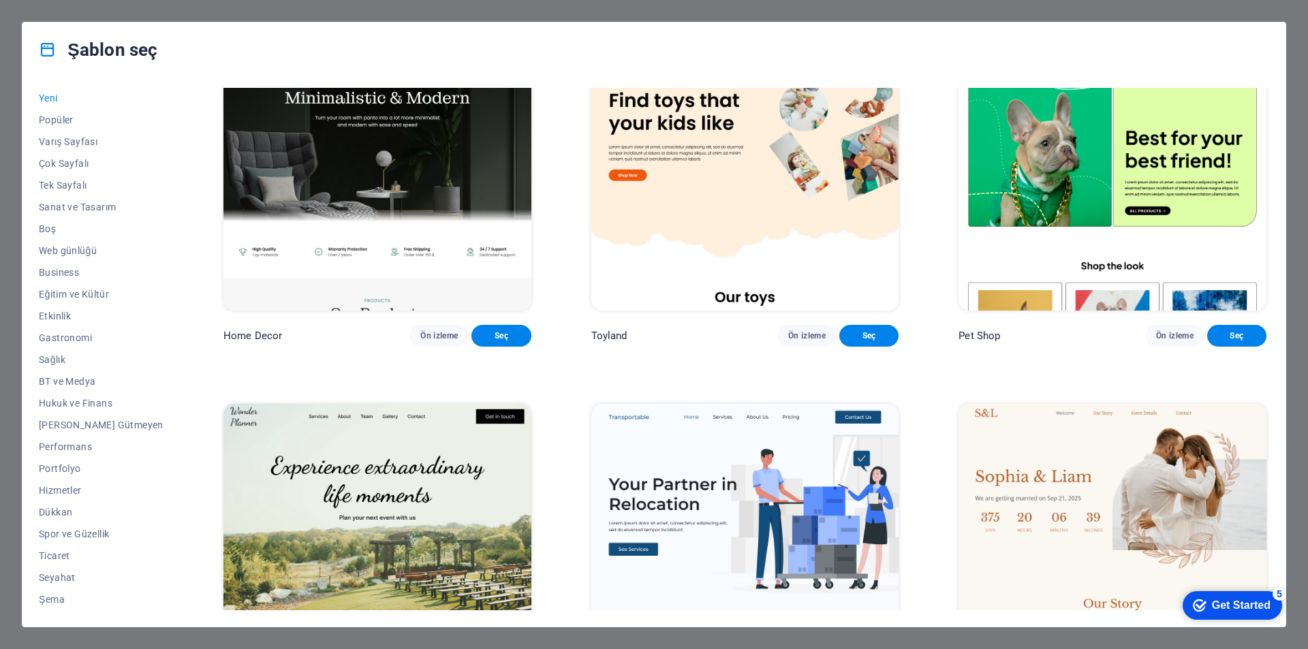
scroll to position [885, 0]
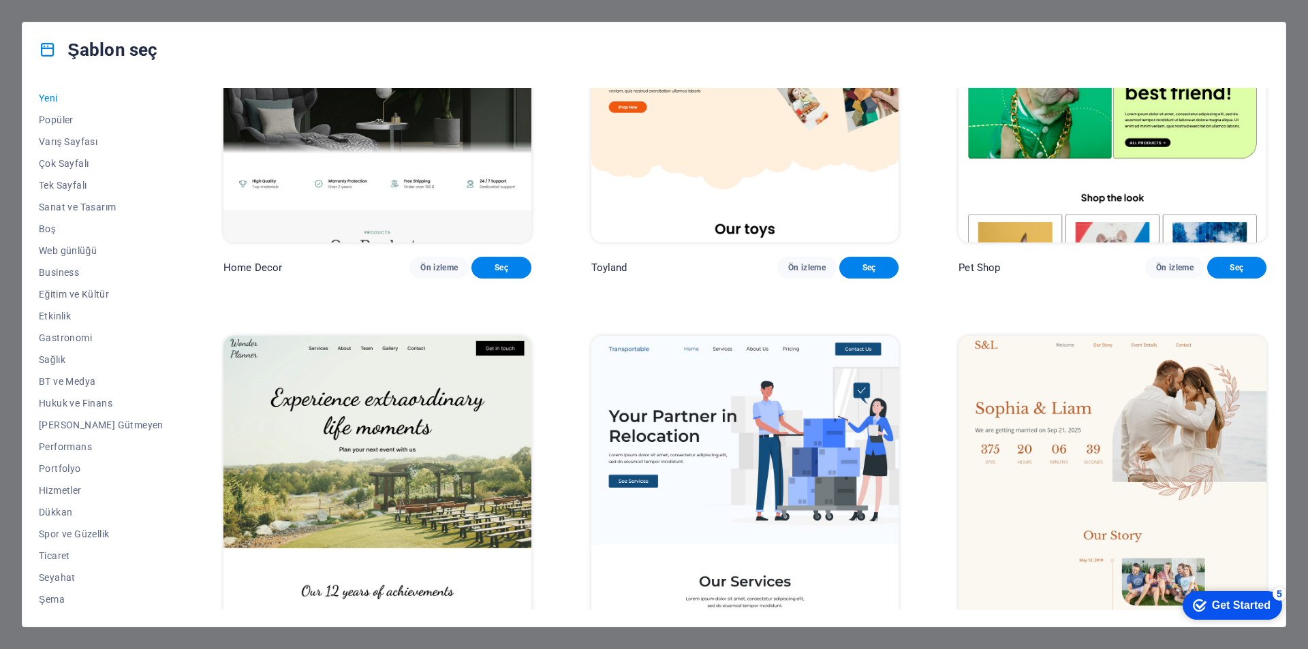
click at [1214, 607] on div "Get Started" at bounding box center [1240, 605] width 59 height 12
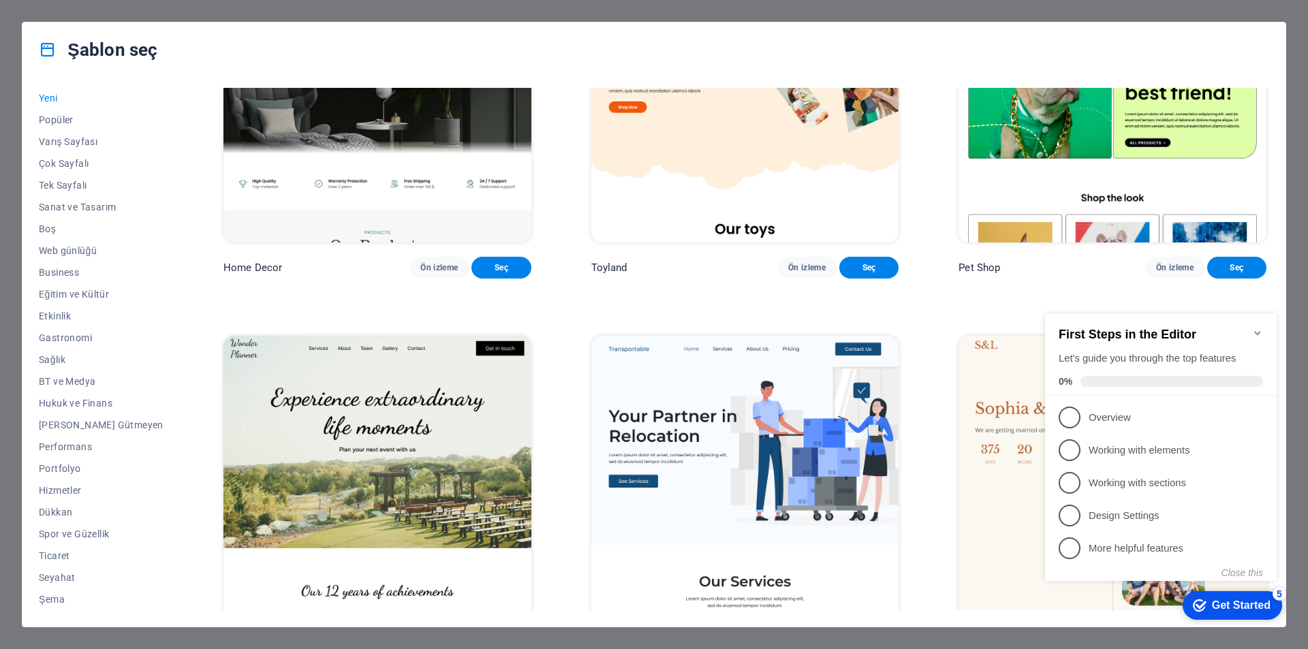
click at [1212, 602] on div "Get Started" at bounding box center [1240, 605] width 59 height 12
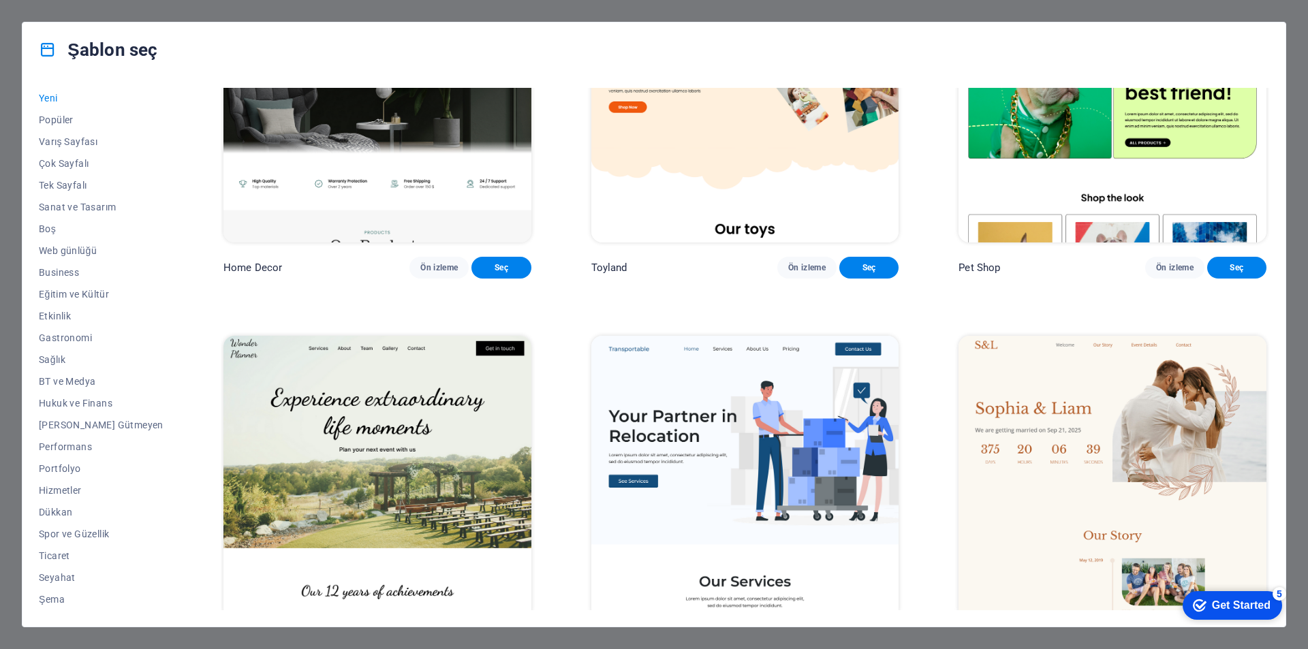
scroll to position [1021, 0]
